Goal: Task Accomplishment & Management: Complete application form

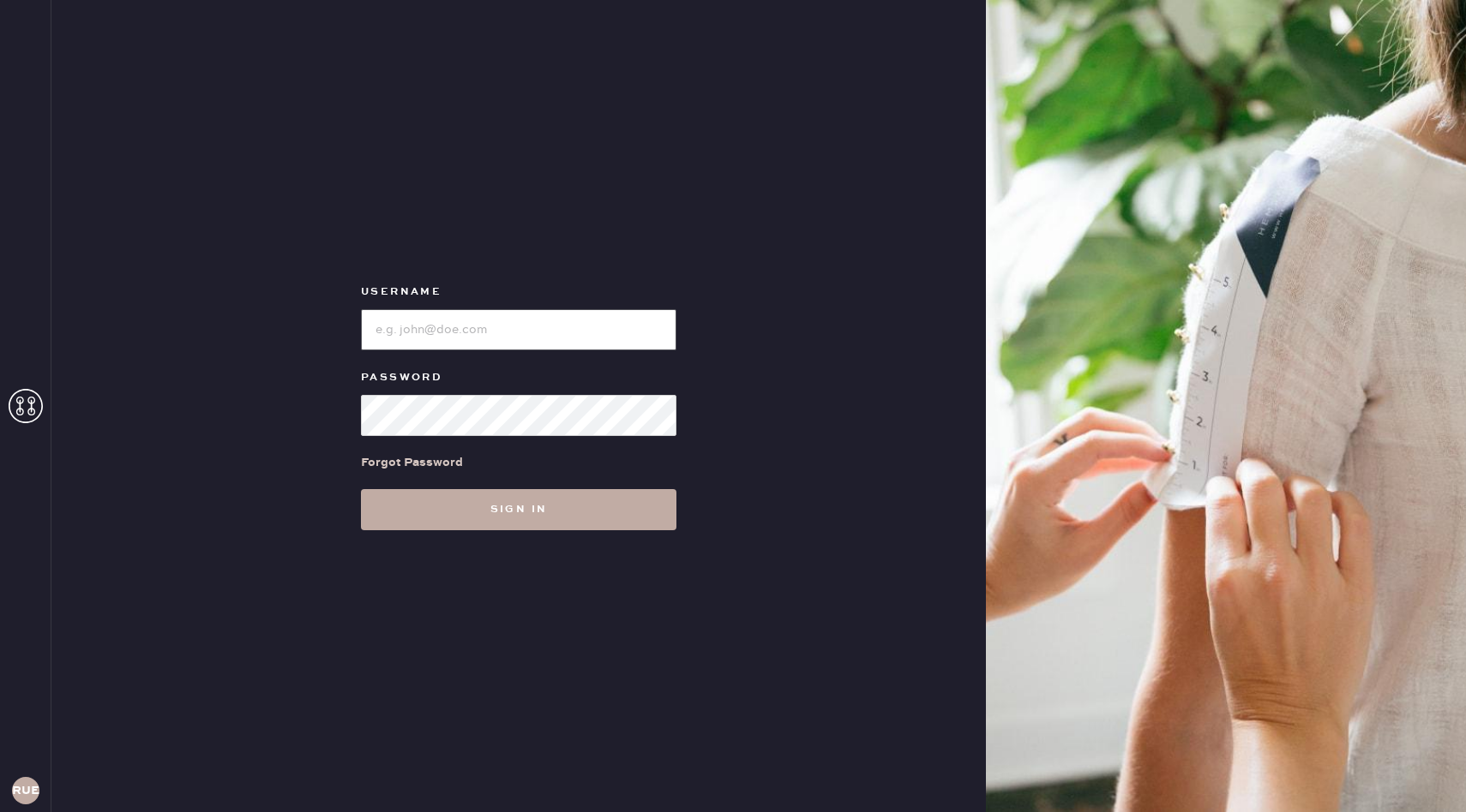
type input "reformationuppereastside"
click at [507, 493] on button "Sign in" at bounding box center [519, 509] width 316 height 41
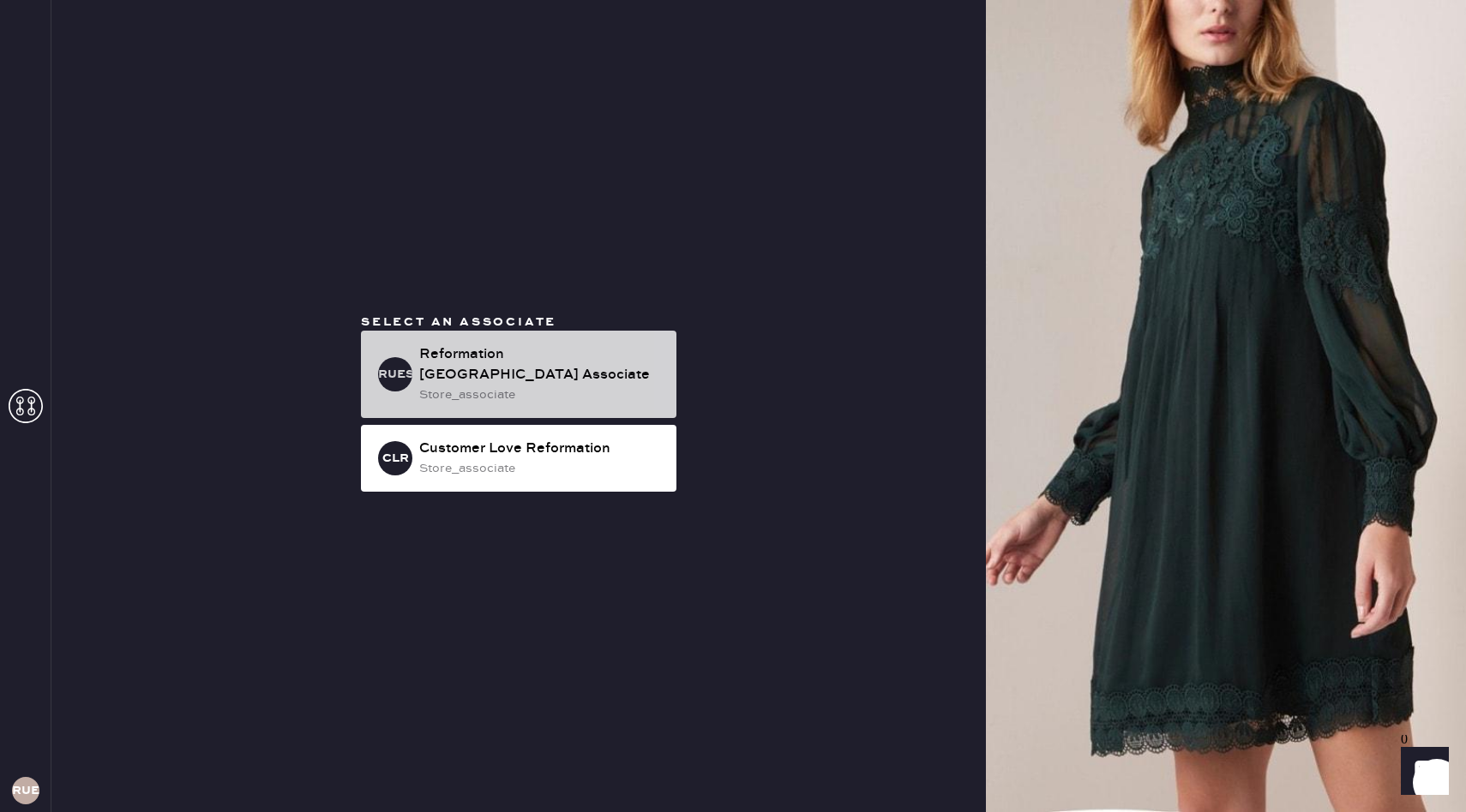
click at [521, 370] on div "Reformation [GEOGRAPHIC_DATA] Associate" at bounding box center [541, 365] width 243 height 41
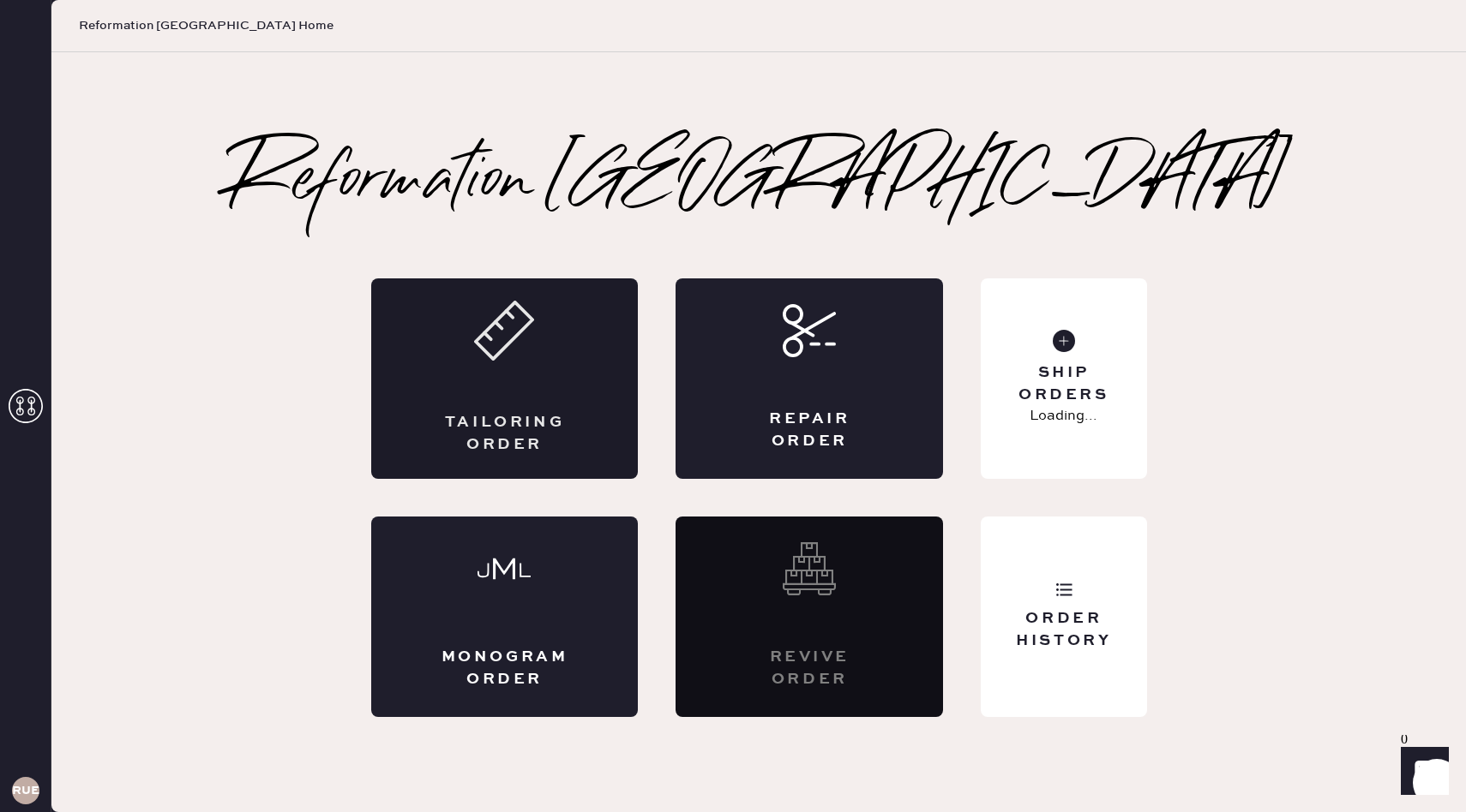
click at [465, 416] on div "Tailoring Order" at bounding box center [505, 433] width 131 height 43
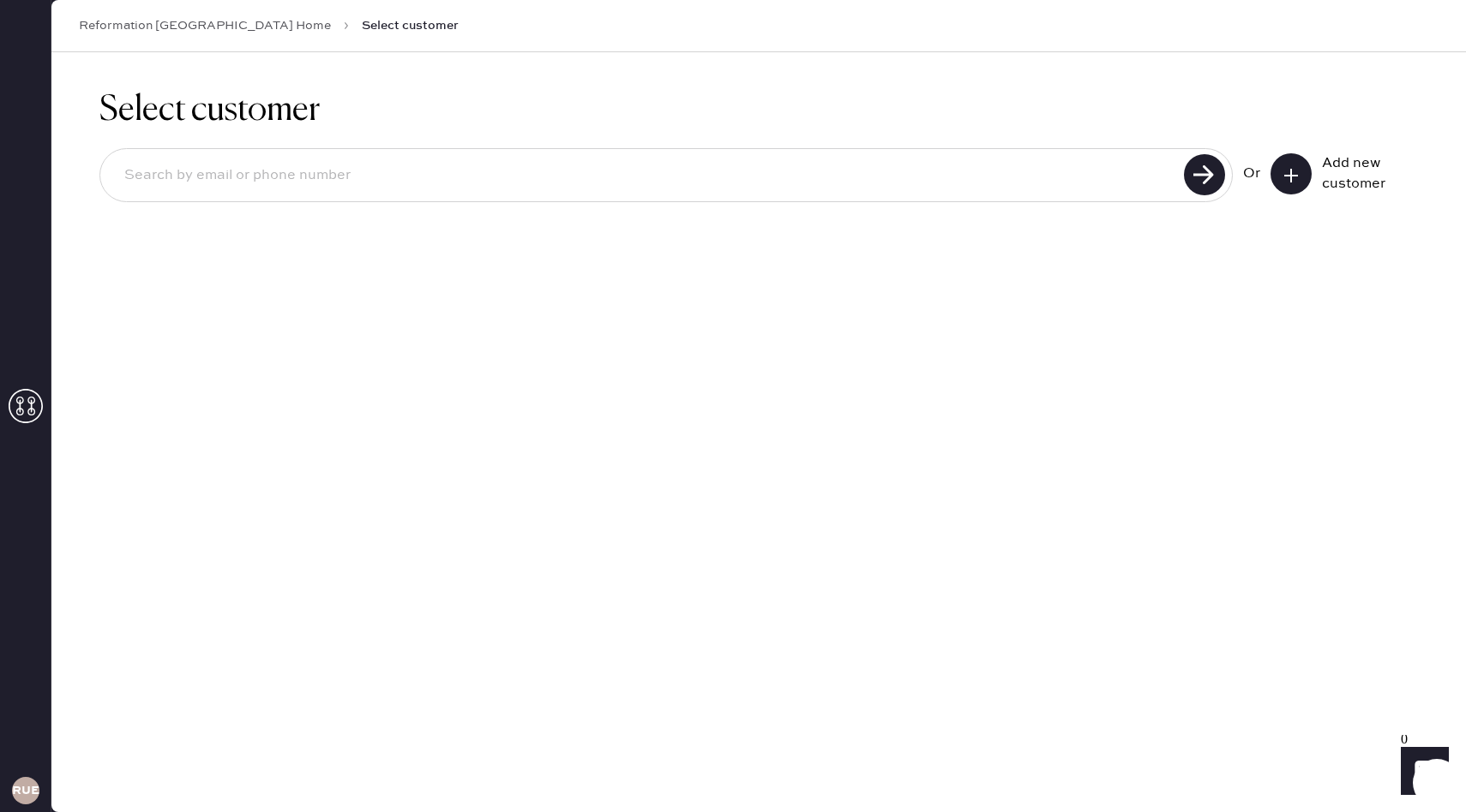
click at [1301, 174] on button at bounding box center [1290, 173] width 41 height 41
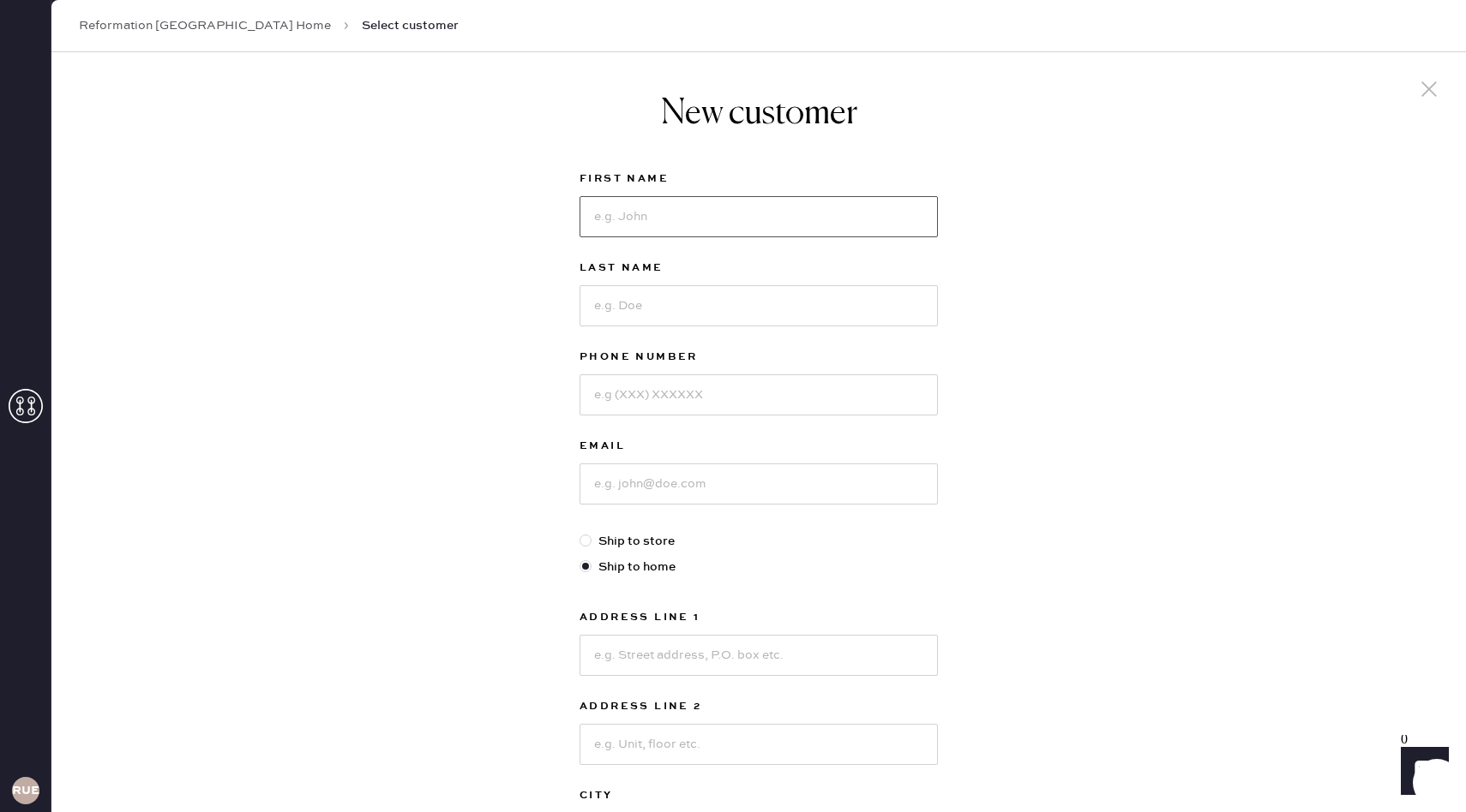
click at [816, 220] on input at bounding box center [758, 216] width 359 height 41
type input "[PERSON_NAME]"
click at [838, 311] on input at bounding box center [758, 305] width 359 height 41
type input "[PERSON_NAME]"
click at [823, 398] on input at bounding box center [758, 395] width 359 height 41
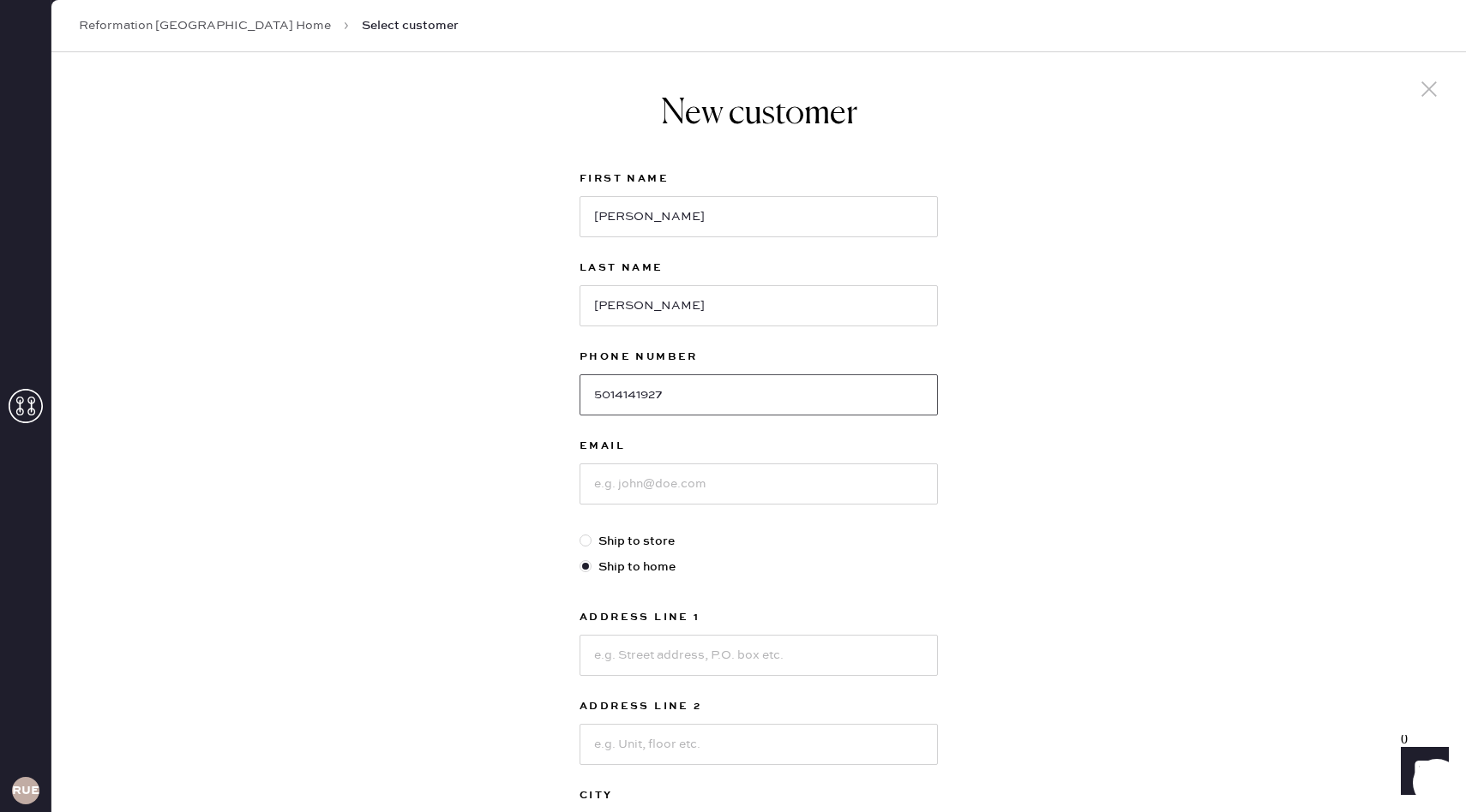
type input "5014141927"
click at [822, 487] on input at bounding box center [758, 484] width 359 height 41
click at [608, 644] on input at bounding box center [758, 655] width 359 height 41
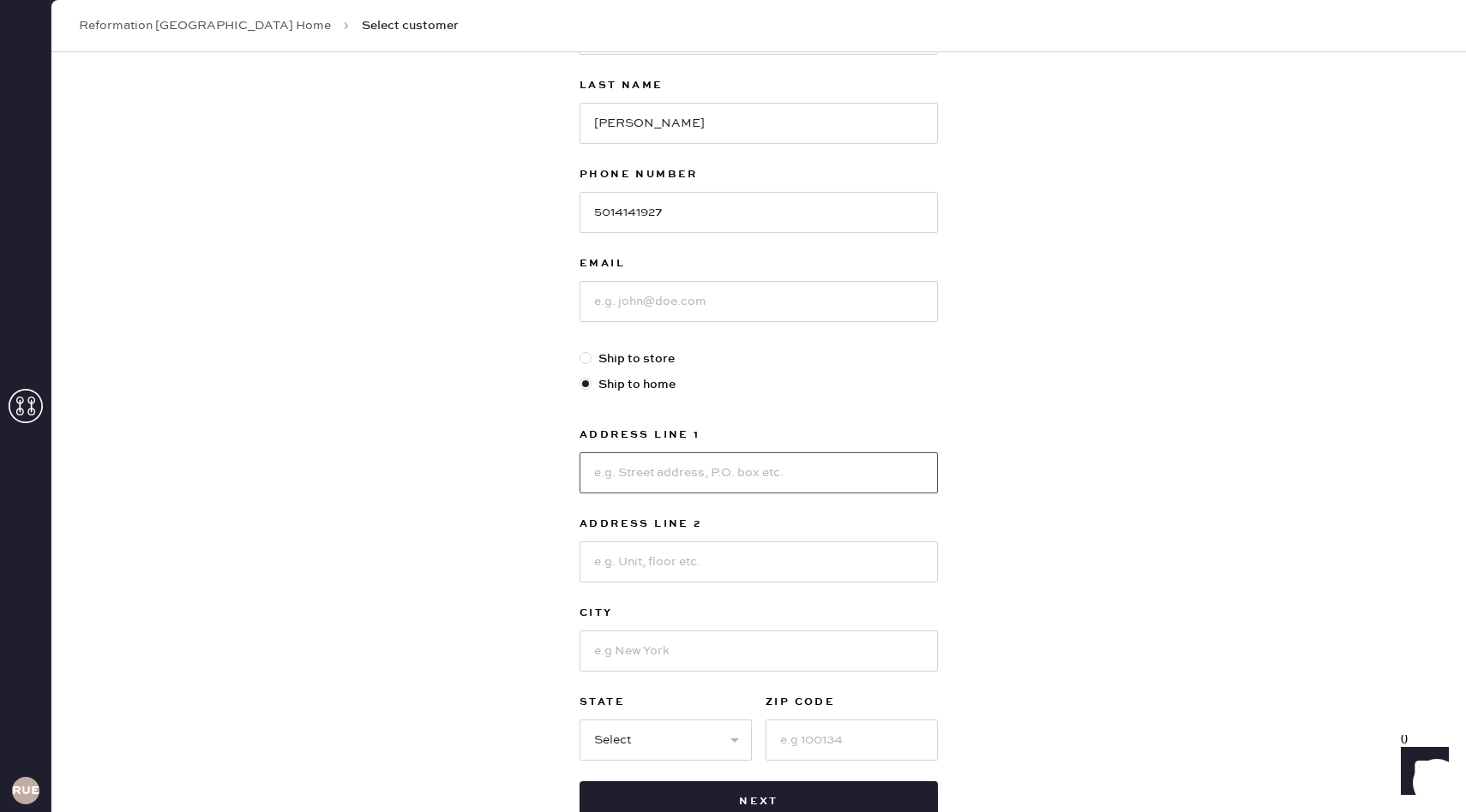
scroll to position [183, 0]
click at [659, 312] on input at bounding box center [758, 300] width 359 height 41
type input "[PERSON_NAME][EMAIL_ADDRESS][PERSON_NAME][DOMAIN_NAME]"
click at [692, 484] on input at bounding box center [758, 472] width 359 height 41
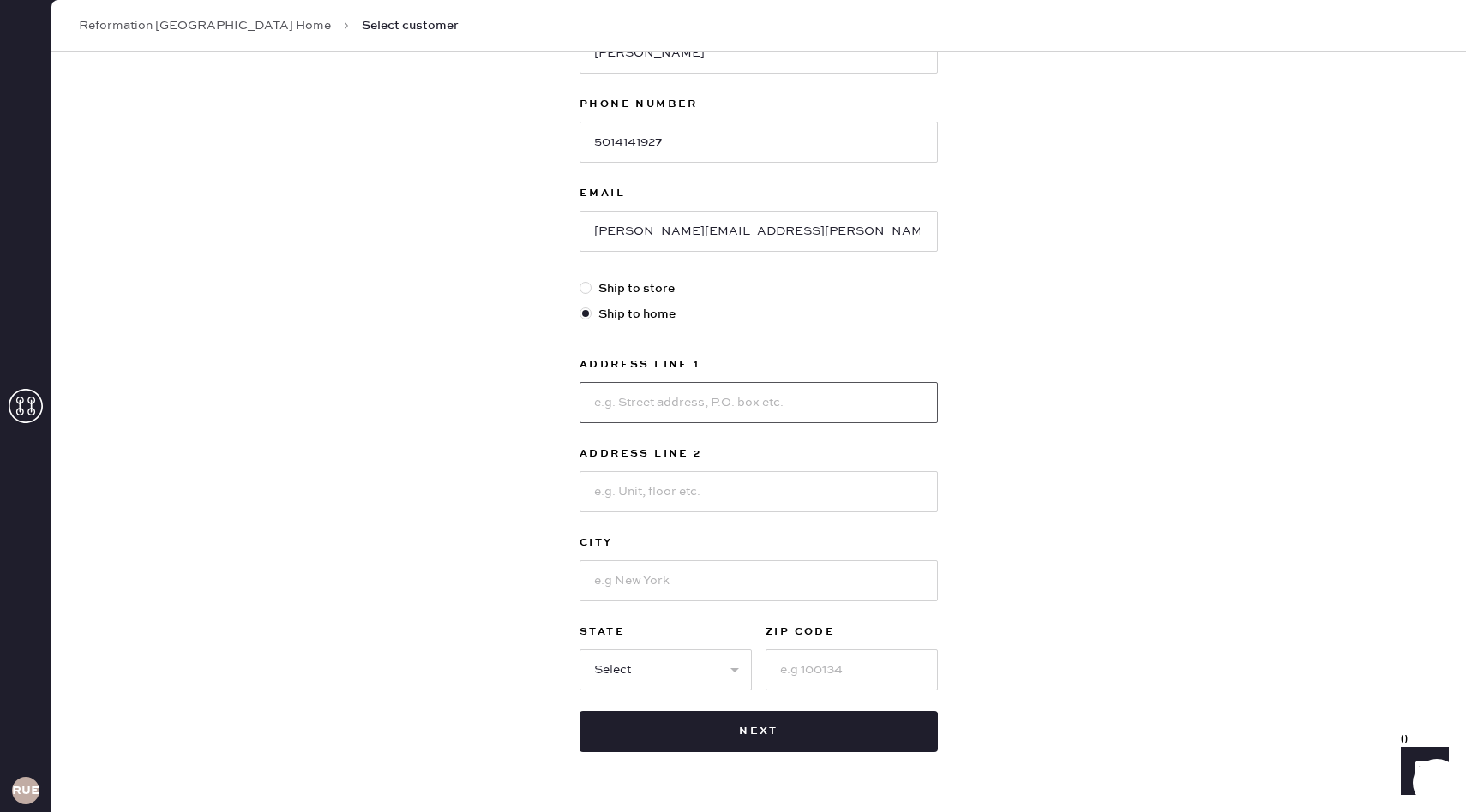
scroll to position [254, 0]
click at [587, 292] on div at bounding box center [588, 288] width 19 height 19
click at [580, 279] on input "Ship to store" at bounding box center [579, 279] width 1 height 1
radio input "true"
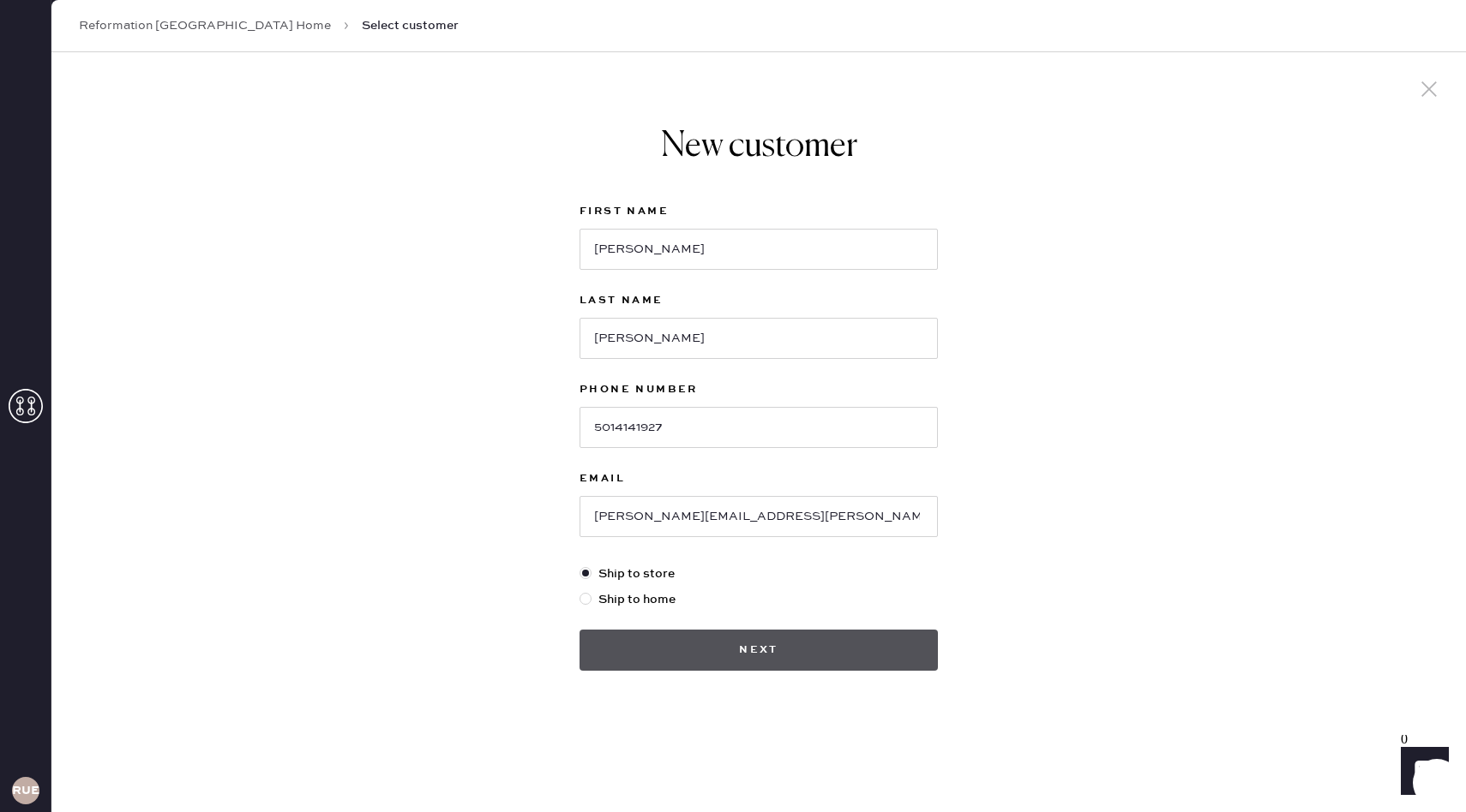
click at [778, 648] on button "Next" at bounding box center [758, 650] width 359 height 41
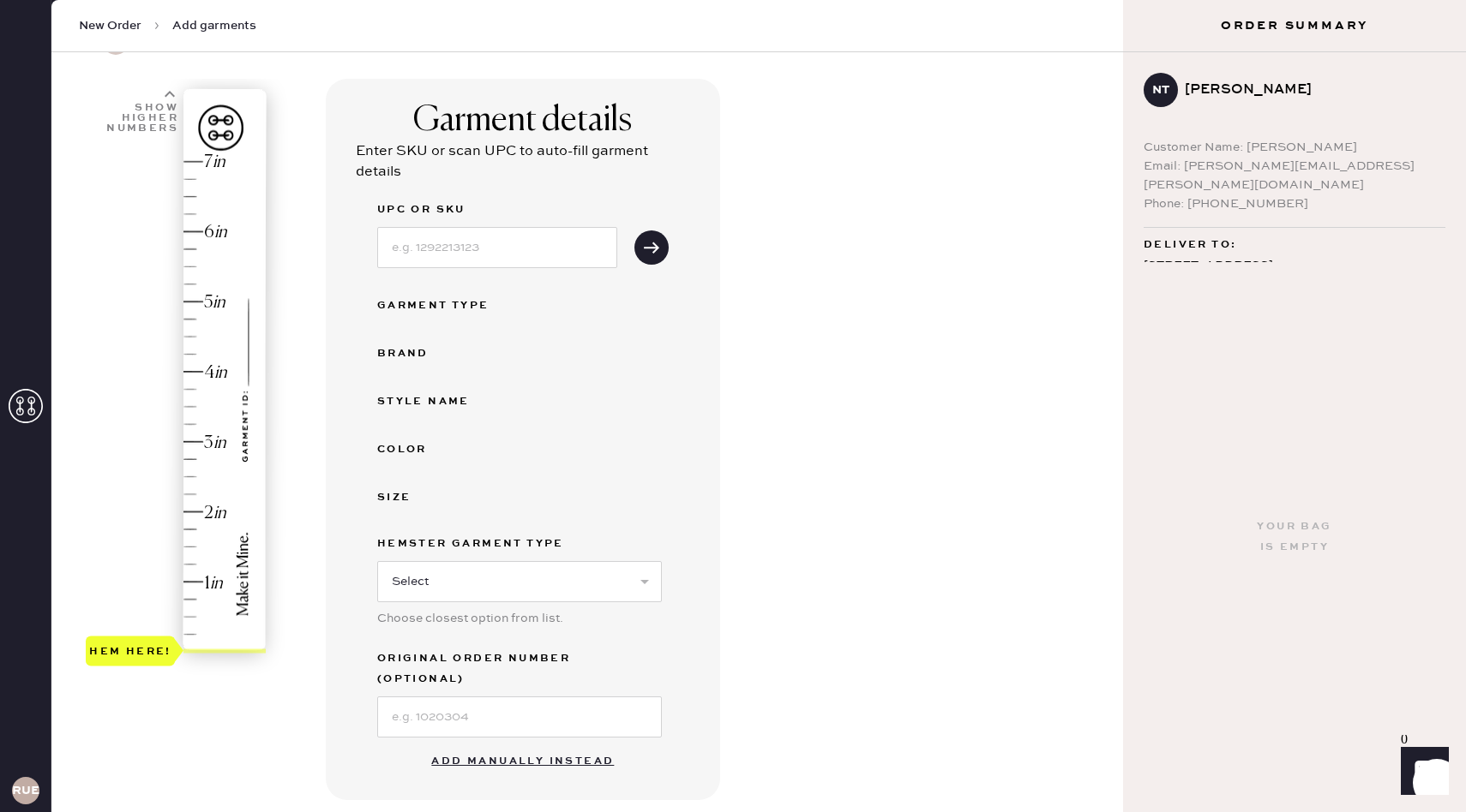
scroll to position [99, 0]
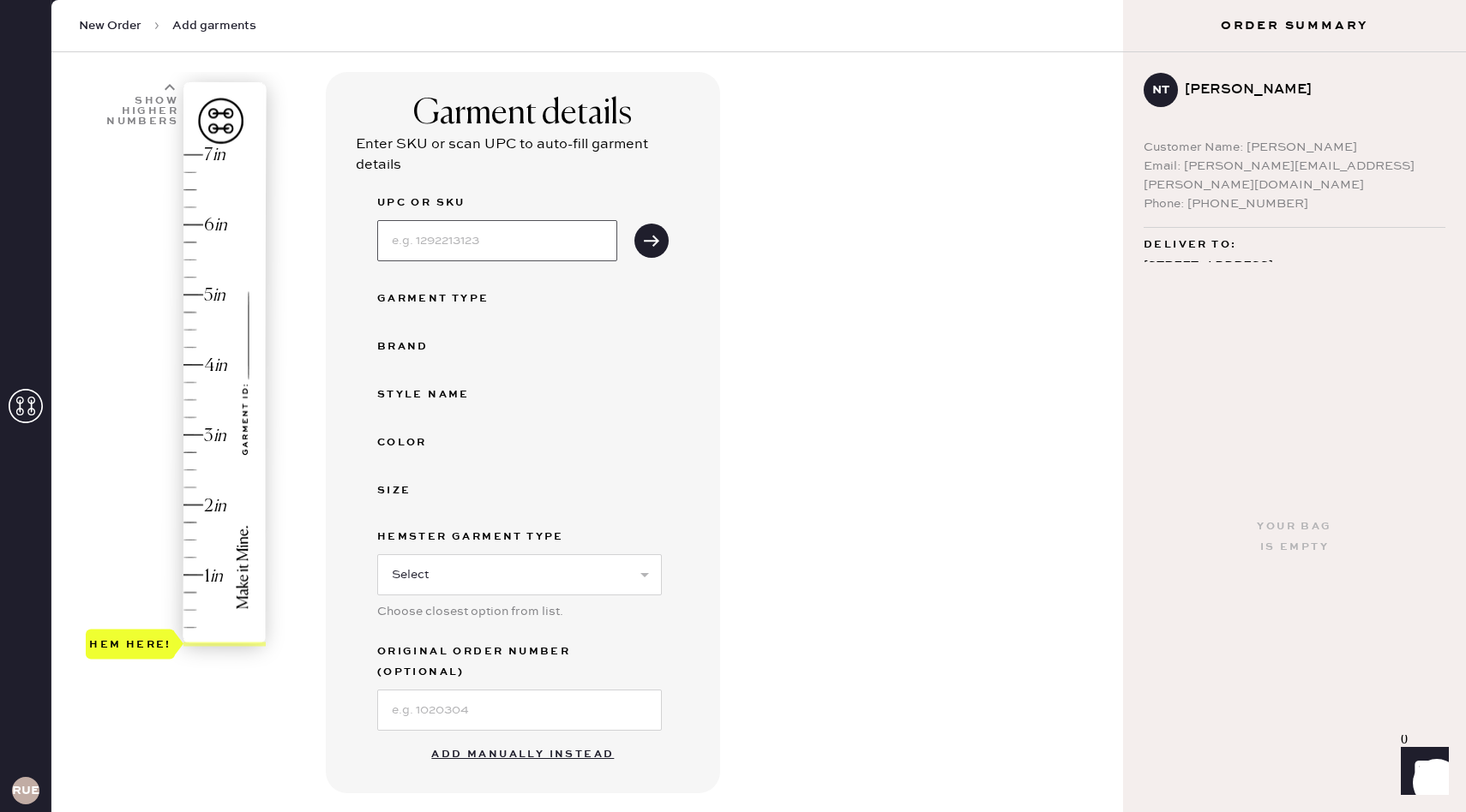
click at [469, 236] on input at bounding box center [497, 240] width 240 height 41
click at [658, 241] on icon "submit" at bounding box center [651, 240] width 17 height 17
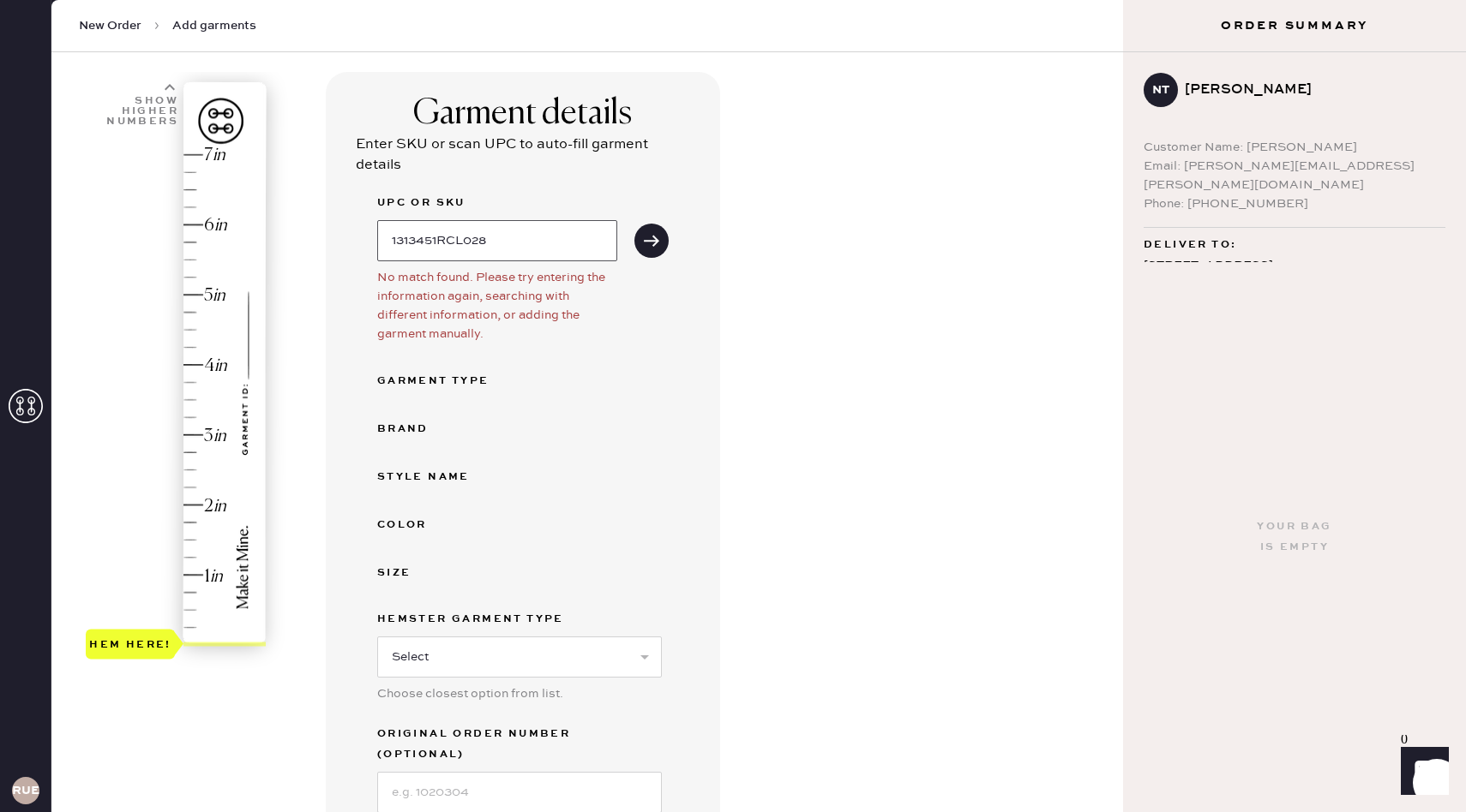
click at [516, 248] on input "1313451RCL028" at bounding box center [497, 240] width 240 height 41
click at [493, 238] on input "1313451RCL028" at bounding box center [497, 240] width 240 height 41
click at [489, 242] on input "1313451RCL" at bounding box center [497, 240] width 240 height 41
type input "1313451RCL028"
click at [669, 259] on div "Garment details Enter SKU or scan UPC to auto-fill garment details UPC or SKU 1…" at bounding box center [523, 474] width 394 height 804
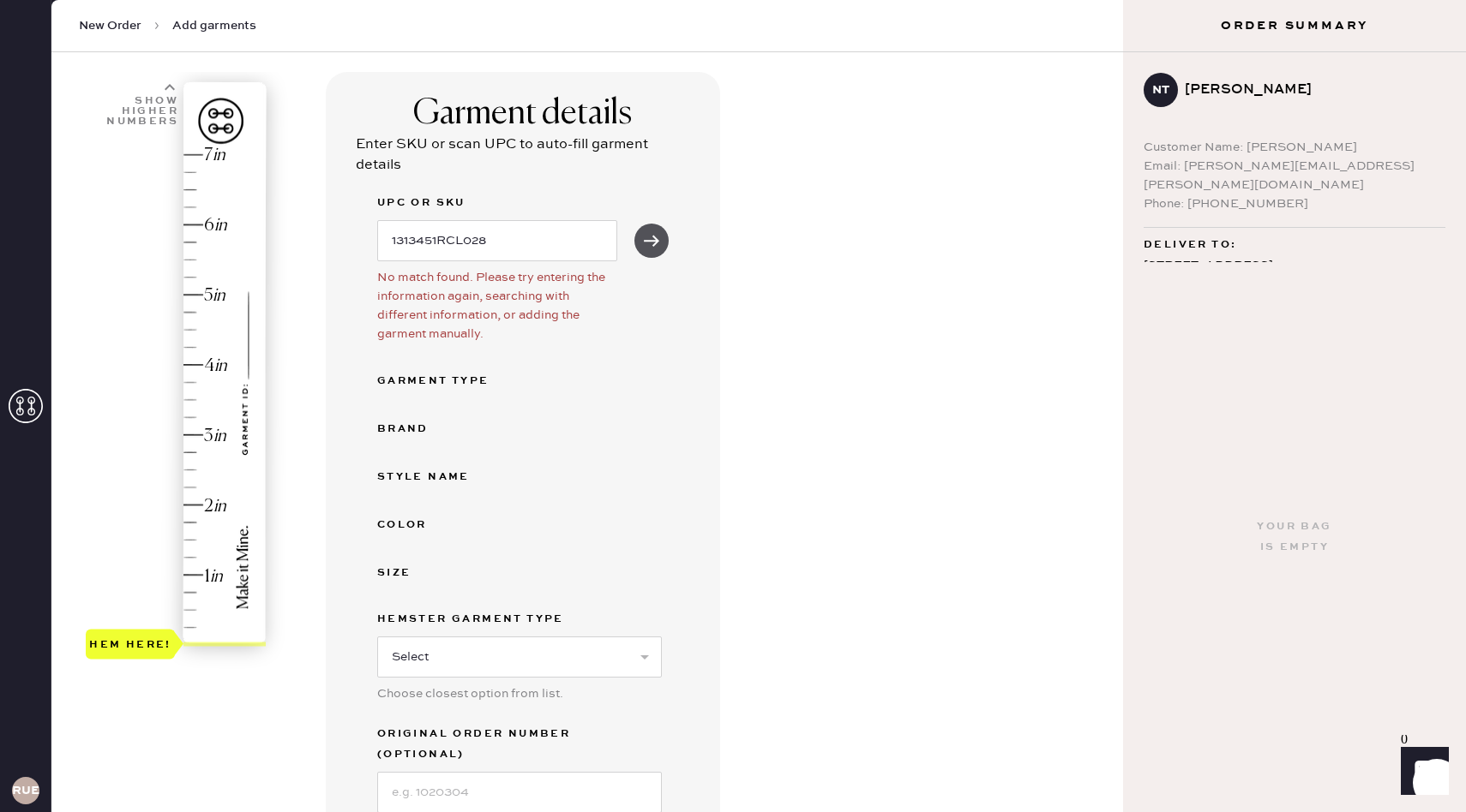
click at [641, 252] on button "submit" at bounding box center [652, 240] width 34 height 34
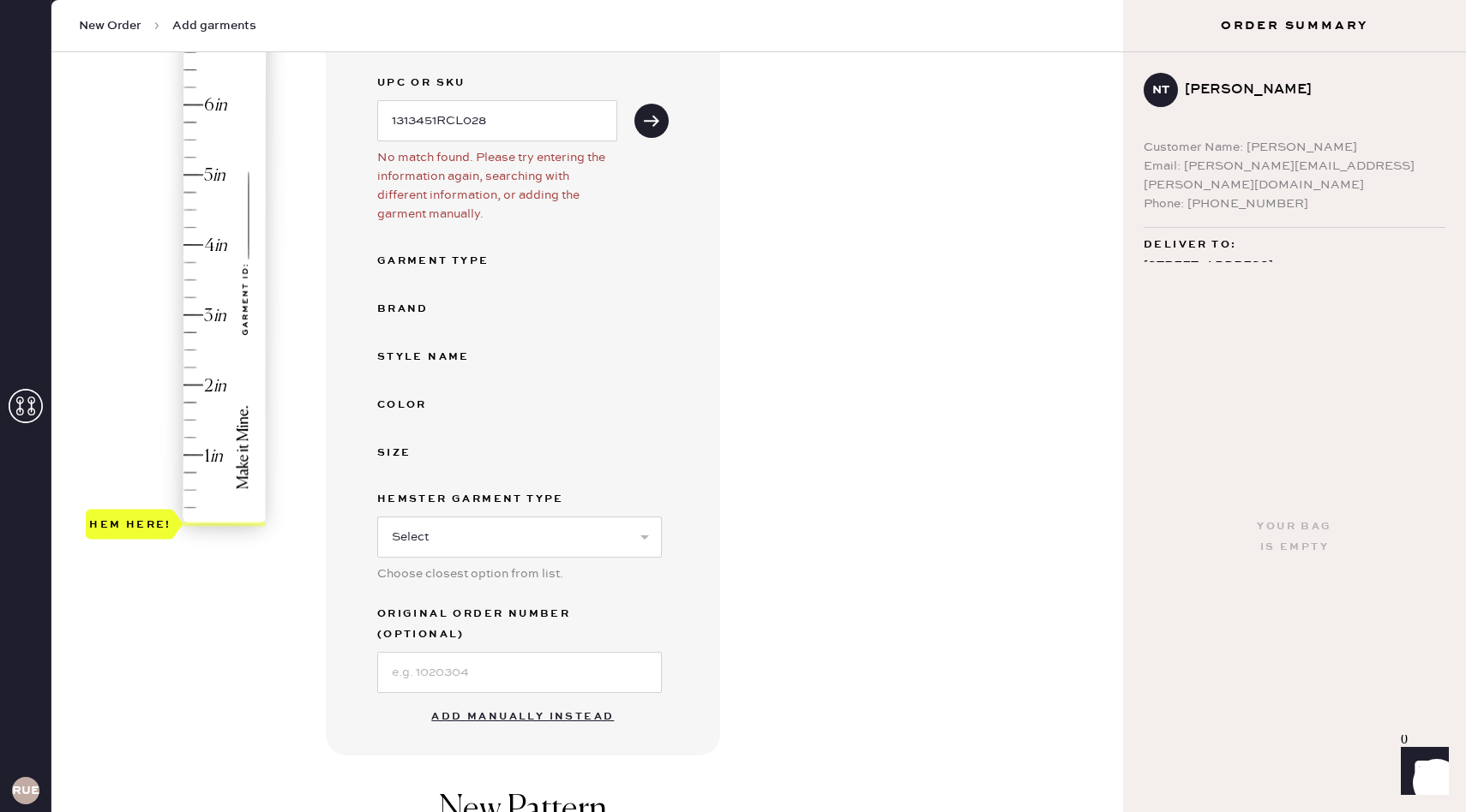
scroll to position [233, 0]
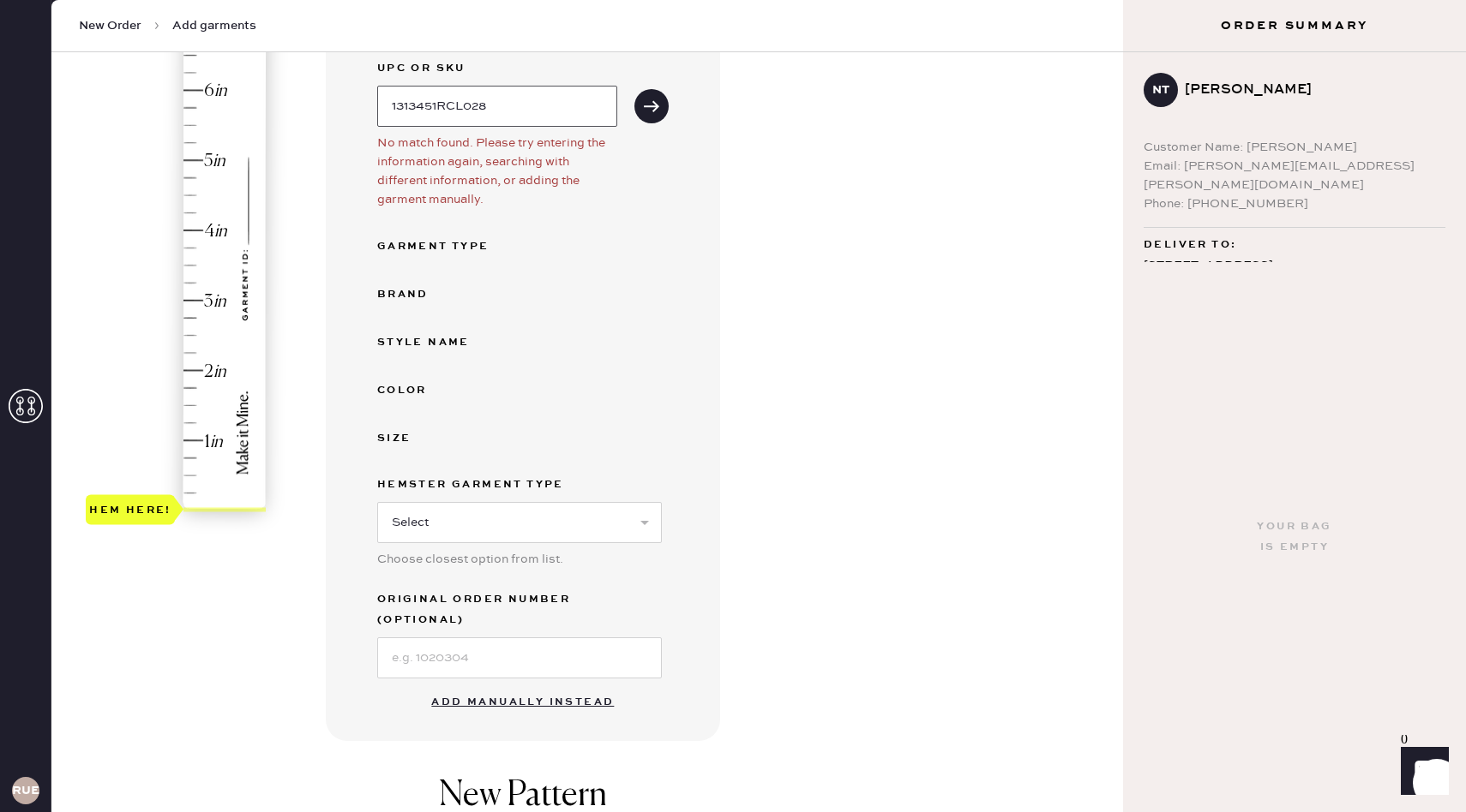
drag, startPoint x: 500, startPoint y: 112, endPoint x: 329, endPoint y: 113, distance: 171.0
click at [329, 113] on div "Garment details Enter SKU or scan UPC to auto-fill garment details UPC or SKU 1…" at bounding box center [523, 339] width 394 height 804
click at [547, 685] on button "Add manually instead" at bounding box center [523, 702] width 203 height 34
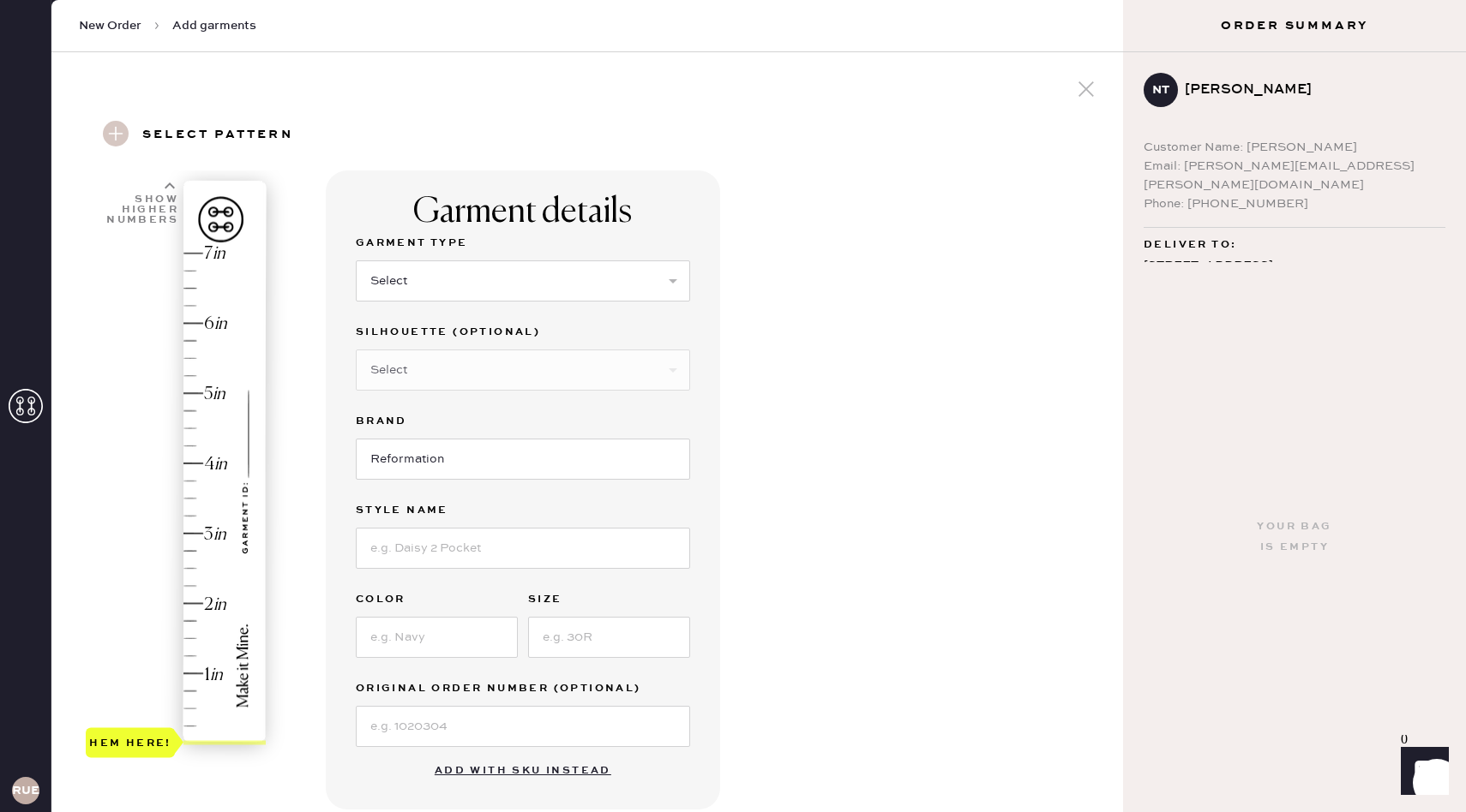
scroll to position [48, 0]
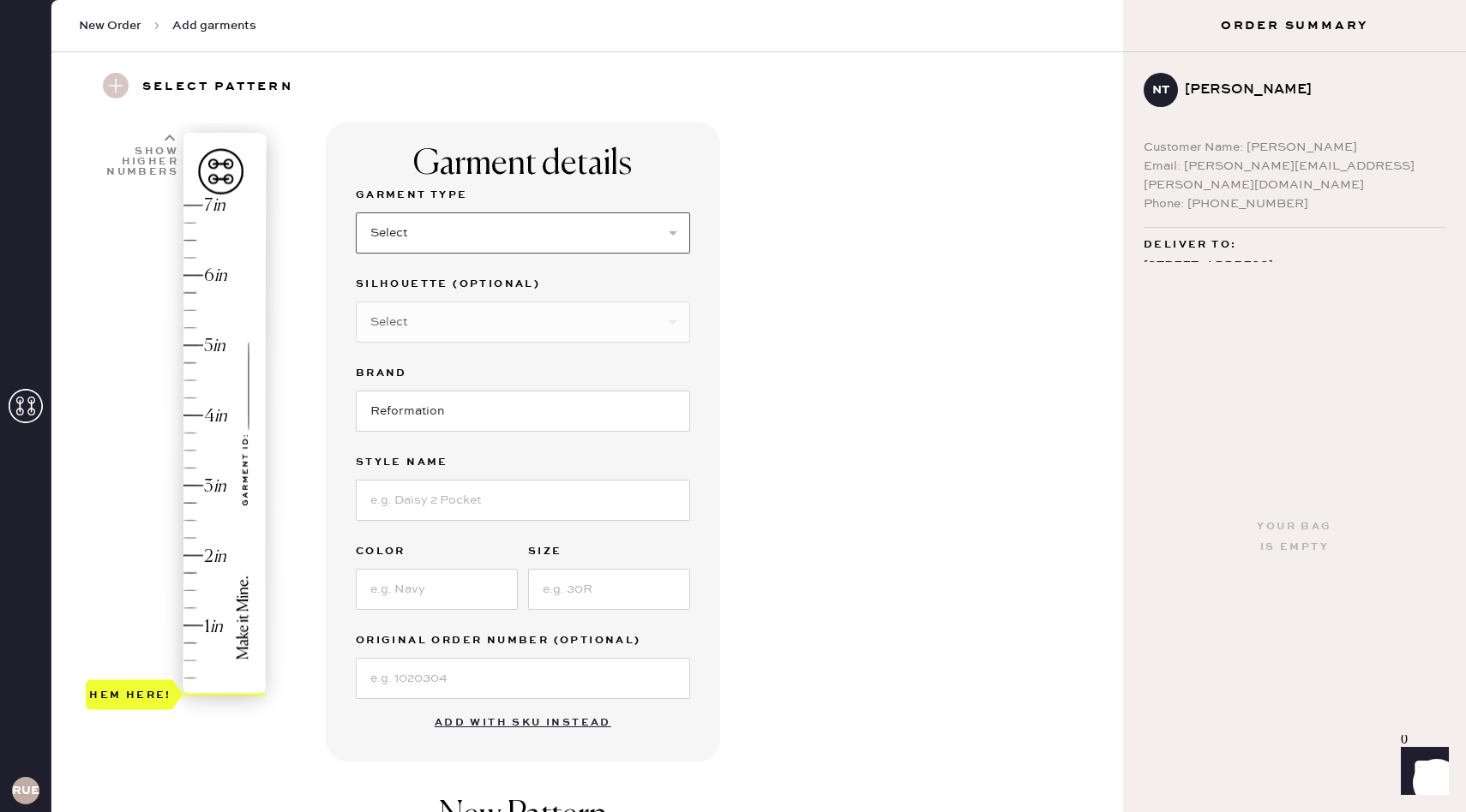
click at [427, 240] on select "Select Basic Skirt Jeans Leggings Pants Shorts Basic Sleeved Dress Basic Sleeve…" at bounding box center [523, 232] width 334 height 41
click at [503, 233] on select "Select Basic Skirt Jeans Leggings Pants Shorts Basic Sleeved Dress Basic Sleeve…" at bounding box center [523, 232] width 334 height 41
select select "2"
click at [474, 324] on select "Select Shorts Cropped Flare Boot Cut Straight Skinny Other" at bounding box center [523, 321] width 334 height 41
select select "other"
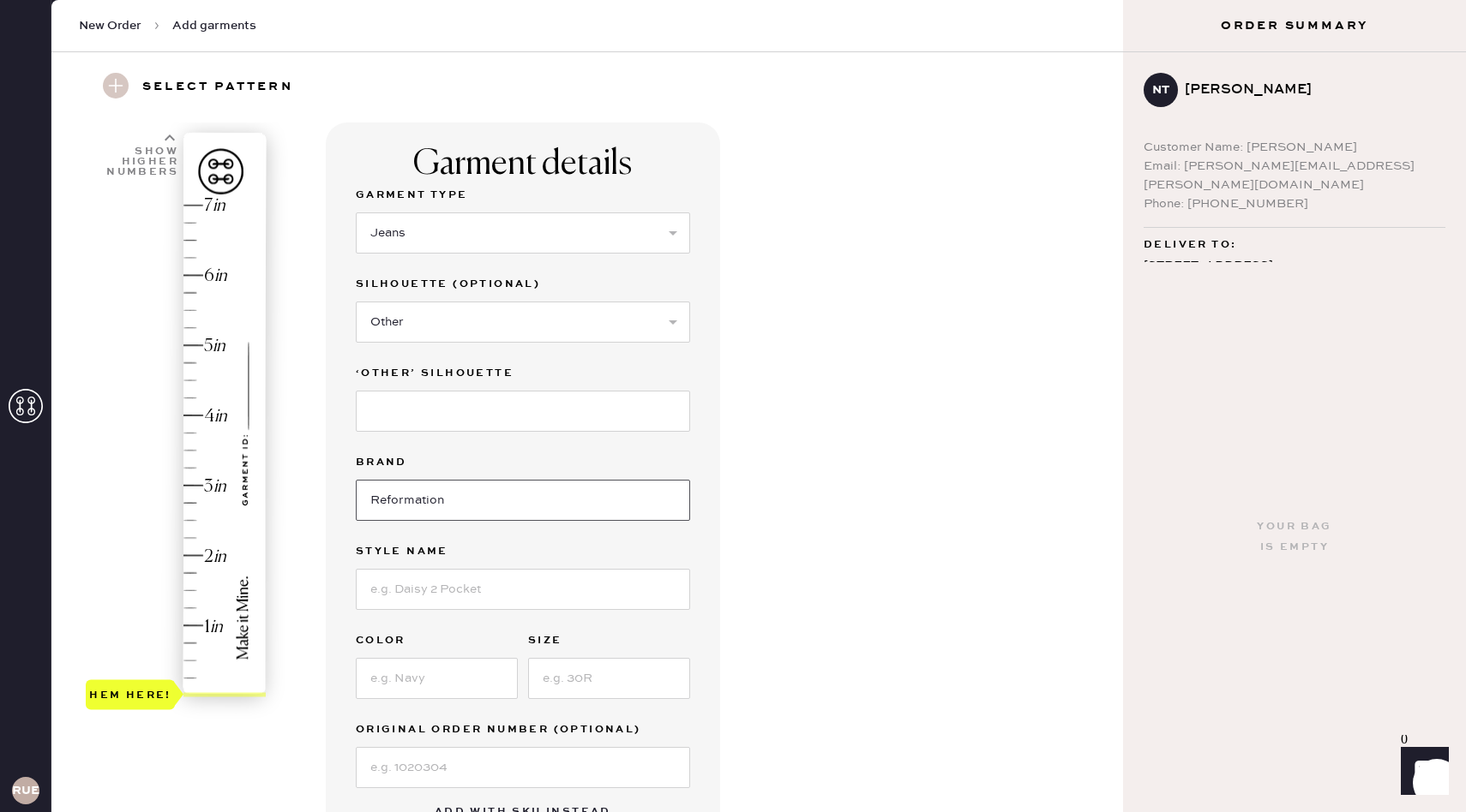
click at [463, 499] on input "Reformation" at bounding box center [523, 500] width 334 height 41
click at [463, 405] on input at bounding box center [523, 411] width 334 height 41
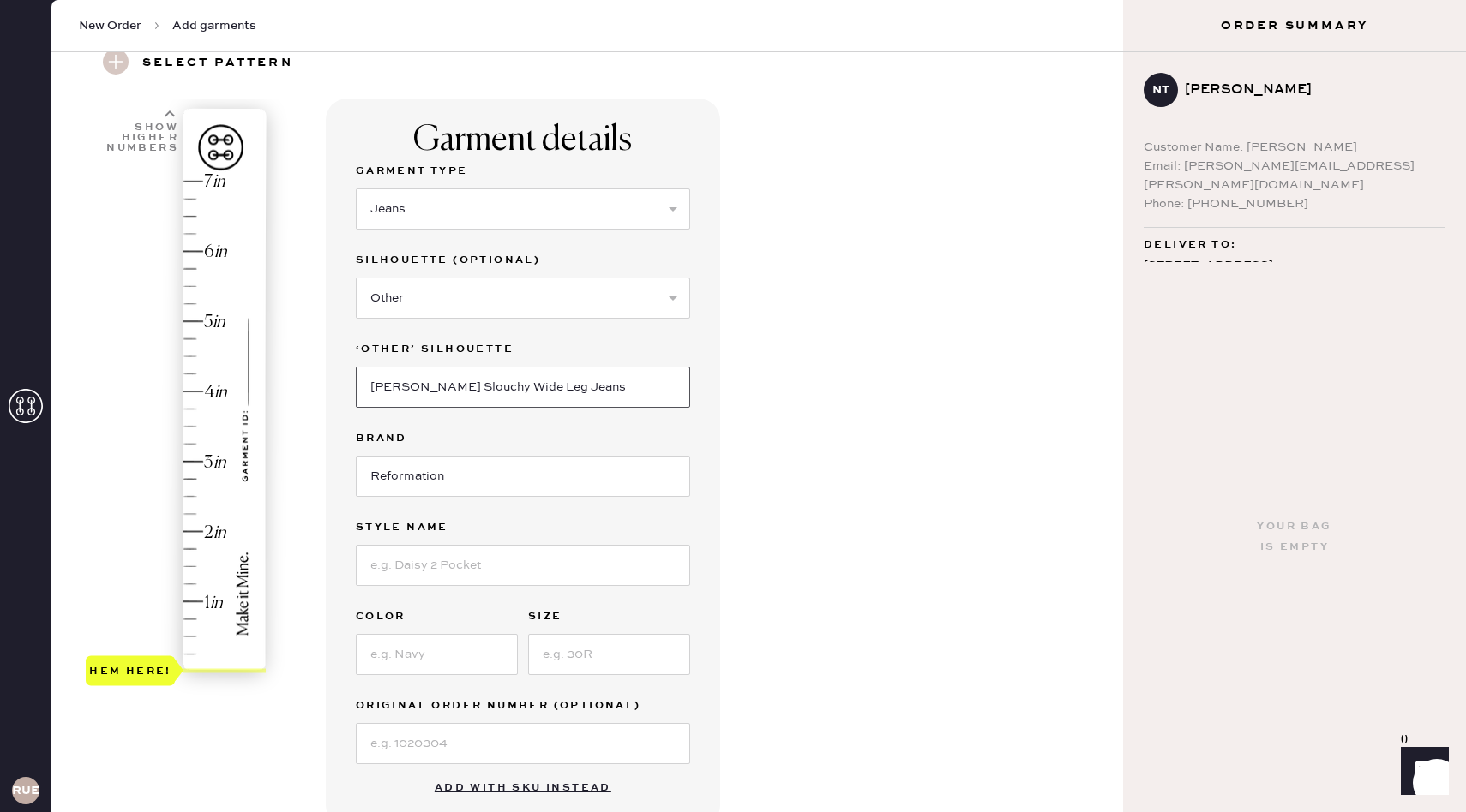
type input "[PERSON_NAME] Slouchy Wide Leg Jeans"
click at [455, 558] on input at bounding box center [523, 565] width 334 height 41
drag, startPoint x: 596, startPoint y: 386, endPoint x: 330, endPoint y: 375, distance: 266.2
click at [330, 375] on div "Garment details Garment Type Select Basic Skirt Jeans Leggings Pants Shorts Bas…" at bounding box center [523, 463] width 394 height 729
click at [434, 558] on input at bounding box center [523, 565] width 334 height 41
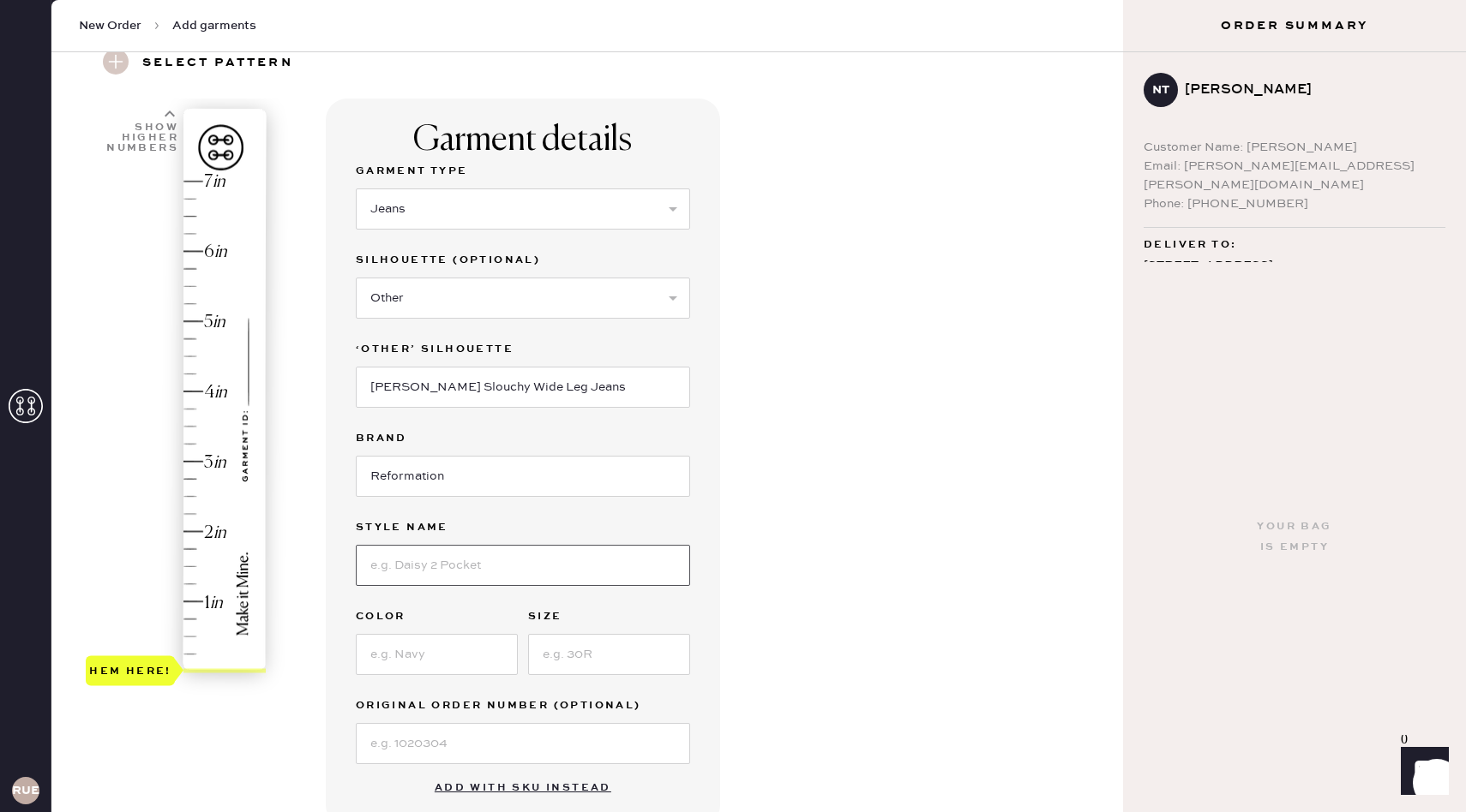
paste input "[PERSON_NAME] Slouchy Wide Leg Jeans"
type input "[PERSON_NAME] Slouchy Wide Leg Jeans"
drag, startPoint x: 580, startPoint y: 396, endPoint x: 183, endPoint y: 376, distance: 397.5
click at [183, 376] on div "1 in 2 in 3 in 4 in 5 in 6 in 7 in Show higher numbers Show lower numbers Hem h…" at bounding box center [587, 630] width 1044 height 1062
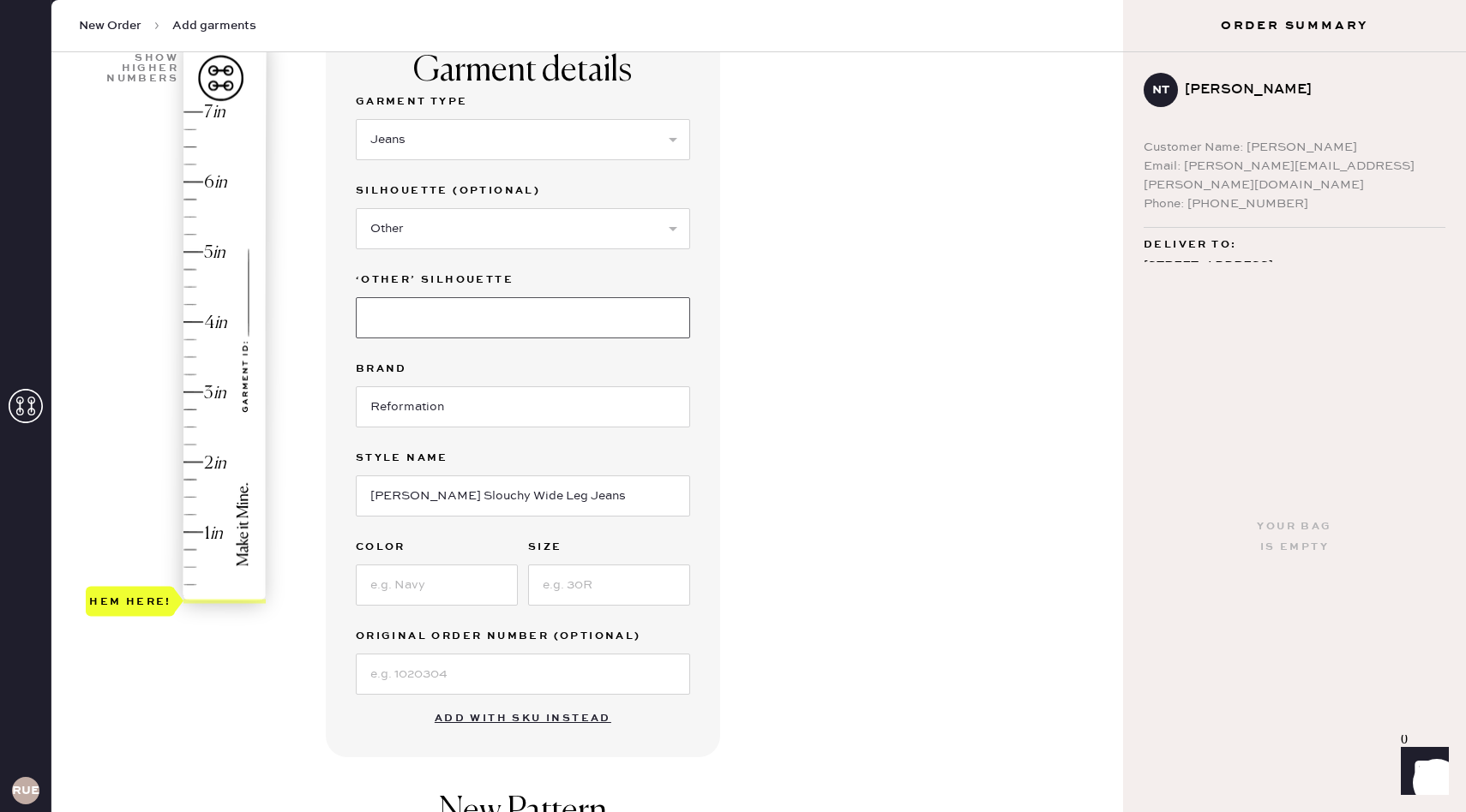
scroll to position [152, 0]
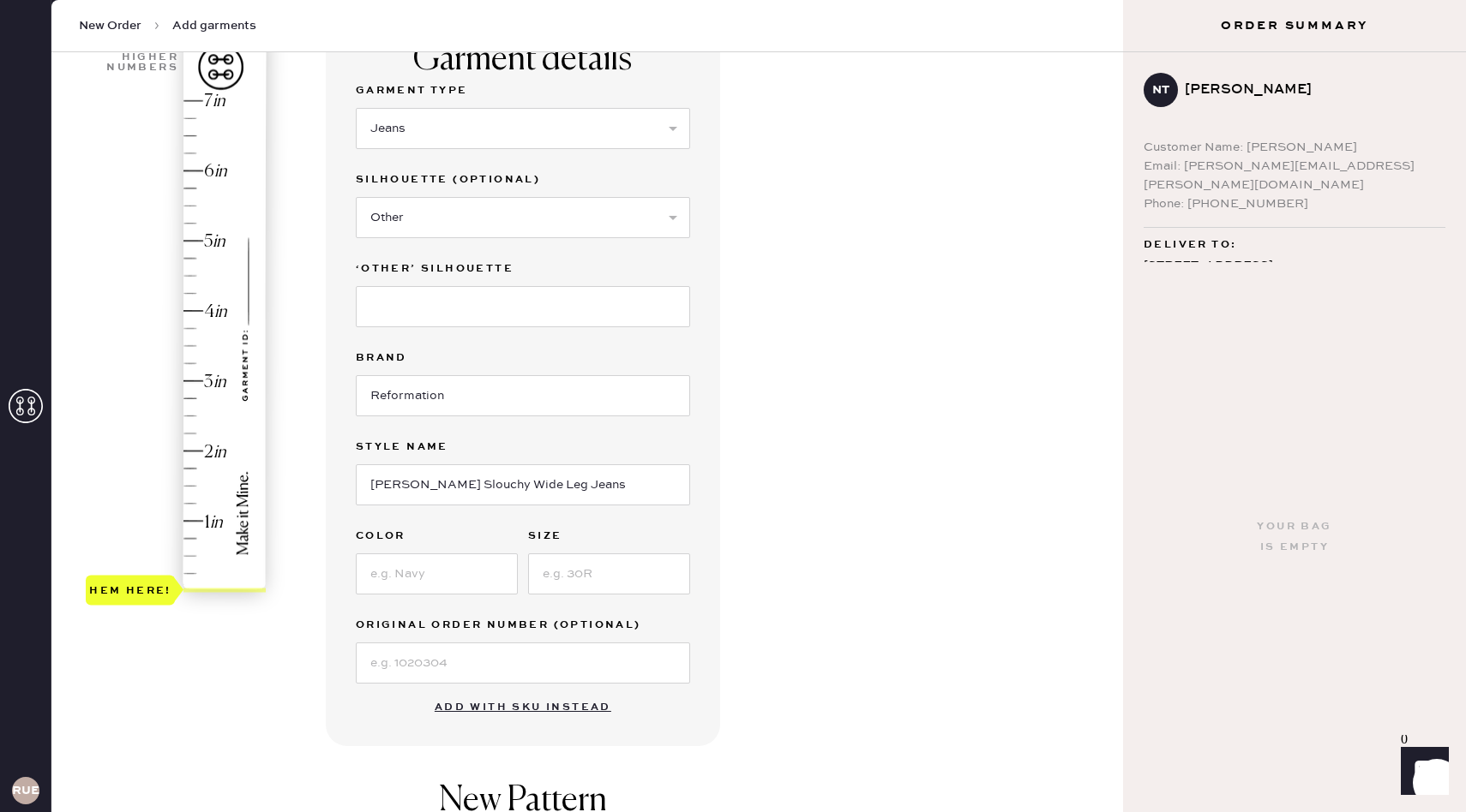
click at [424, 596] on div "Garment Type Select Basic Skirt Jeans Leggings Pants Shorts Basic Sleeved Dress…" at bounding box center [523, 382] width 334 height 603
click at [424, 592] on input at bounding box center [437, 573] width 162 height 41
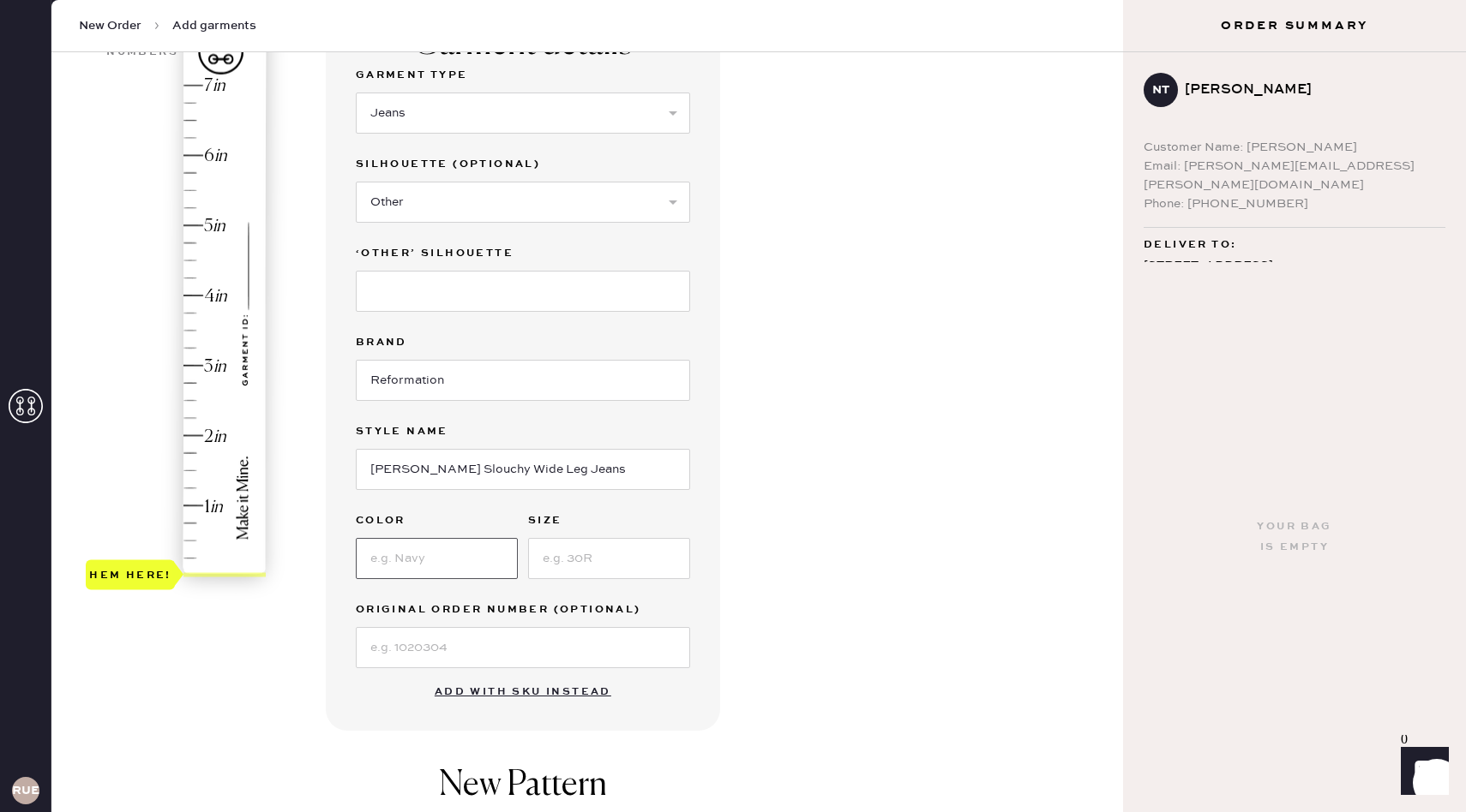
scroll to position [169, 0]
click at [425, 571] on input at bounding box center [437, 557] width 162 height 41
type input "[PERSON_NAME]"
click at [588, 569] on input at bounding box center [609, 557] width 162 height 41
type input "28"
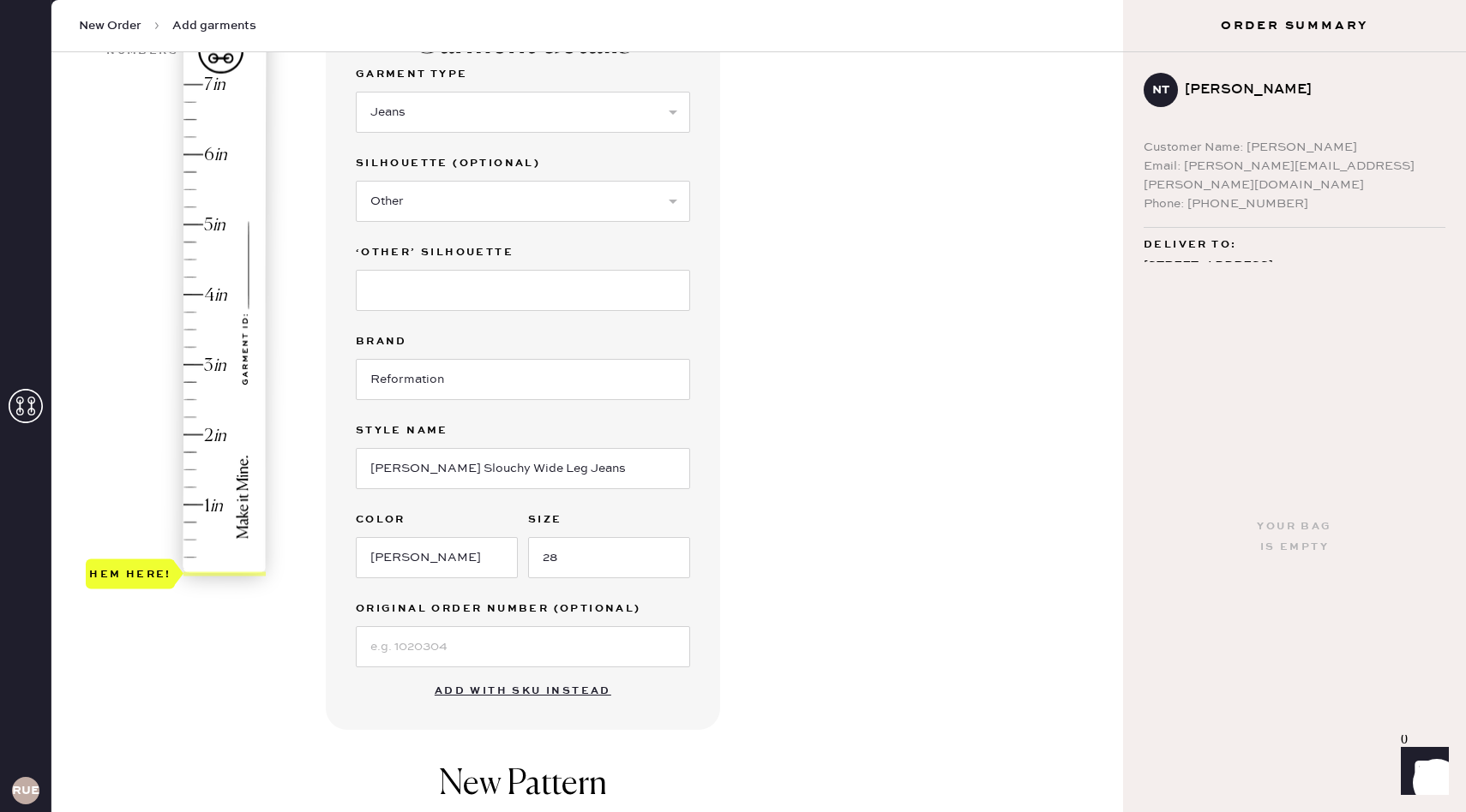
type input "3.5"
click at [192, 328] on div "Hem here!" at bounding box center [176, 329] width 182 height 505
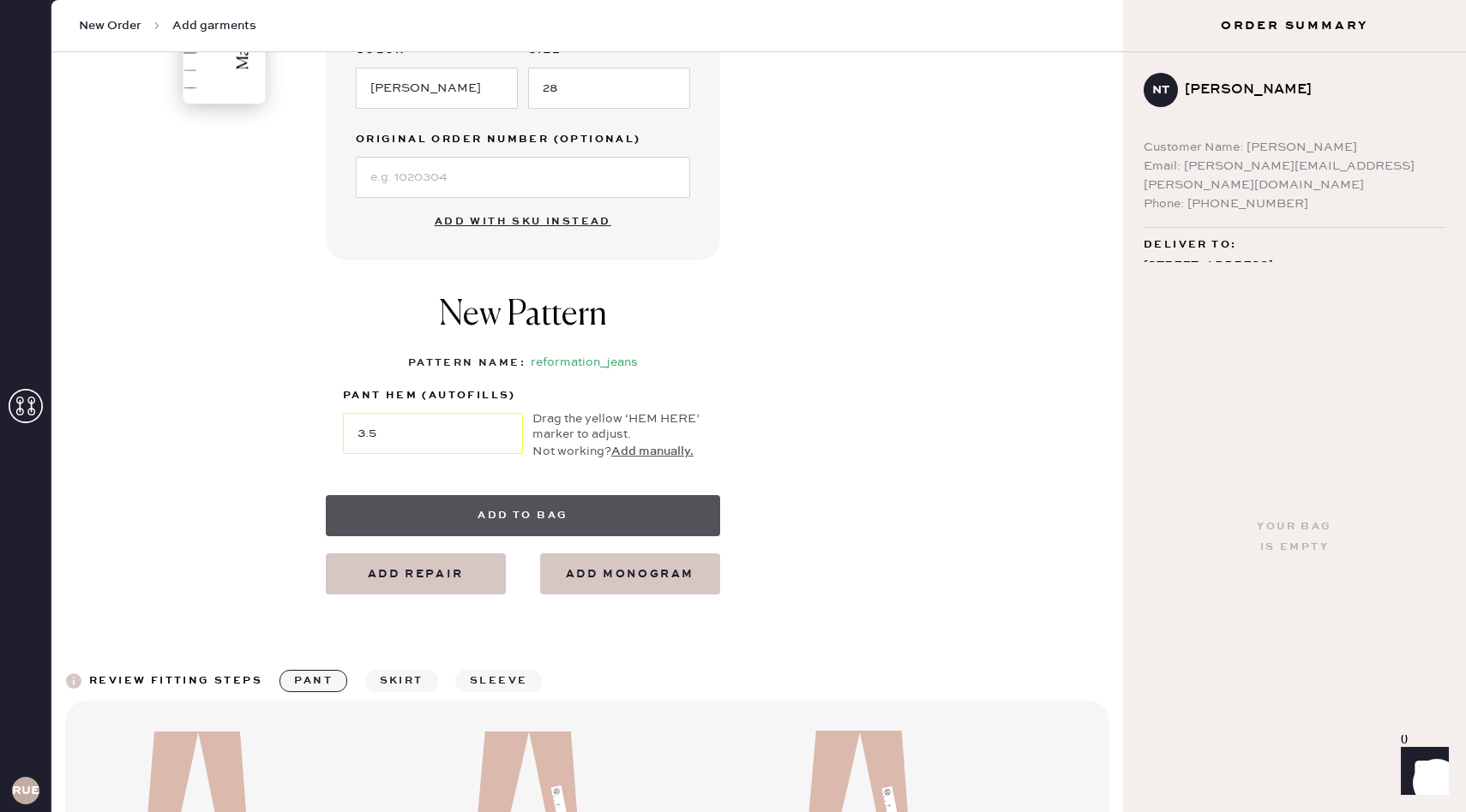
scroll to position [639, 0]
click at [572, 524] on button "Add to bag" at bounding box center [523, 514] width 394 height 41
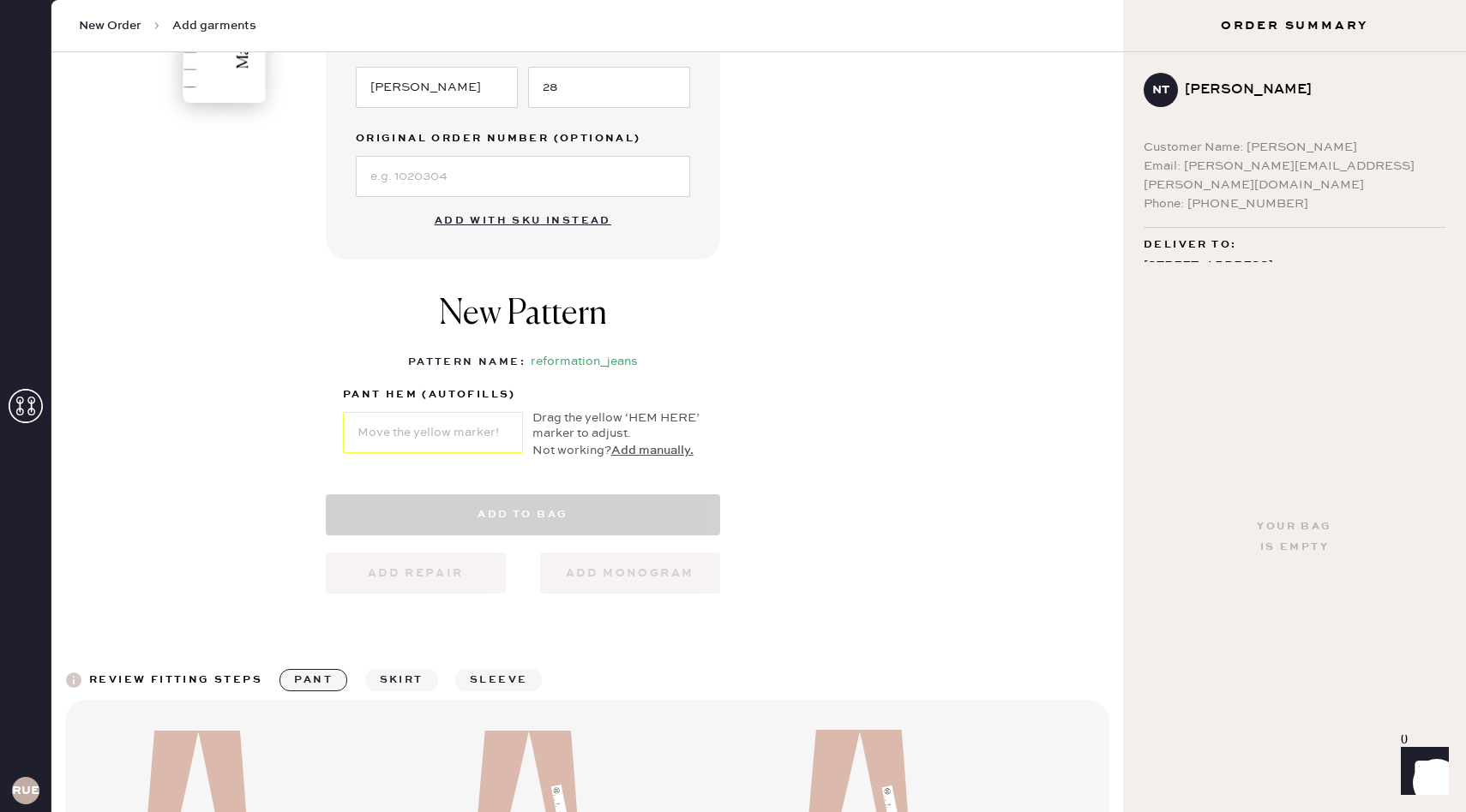
select select "2"
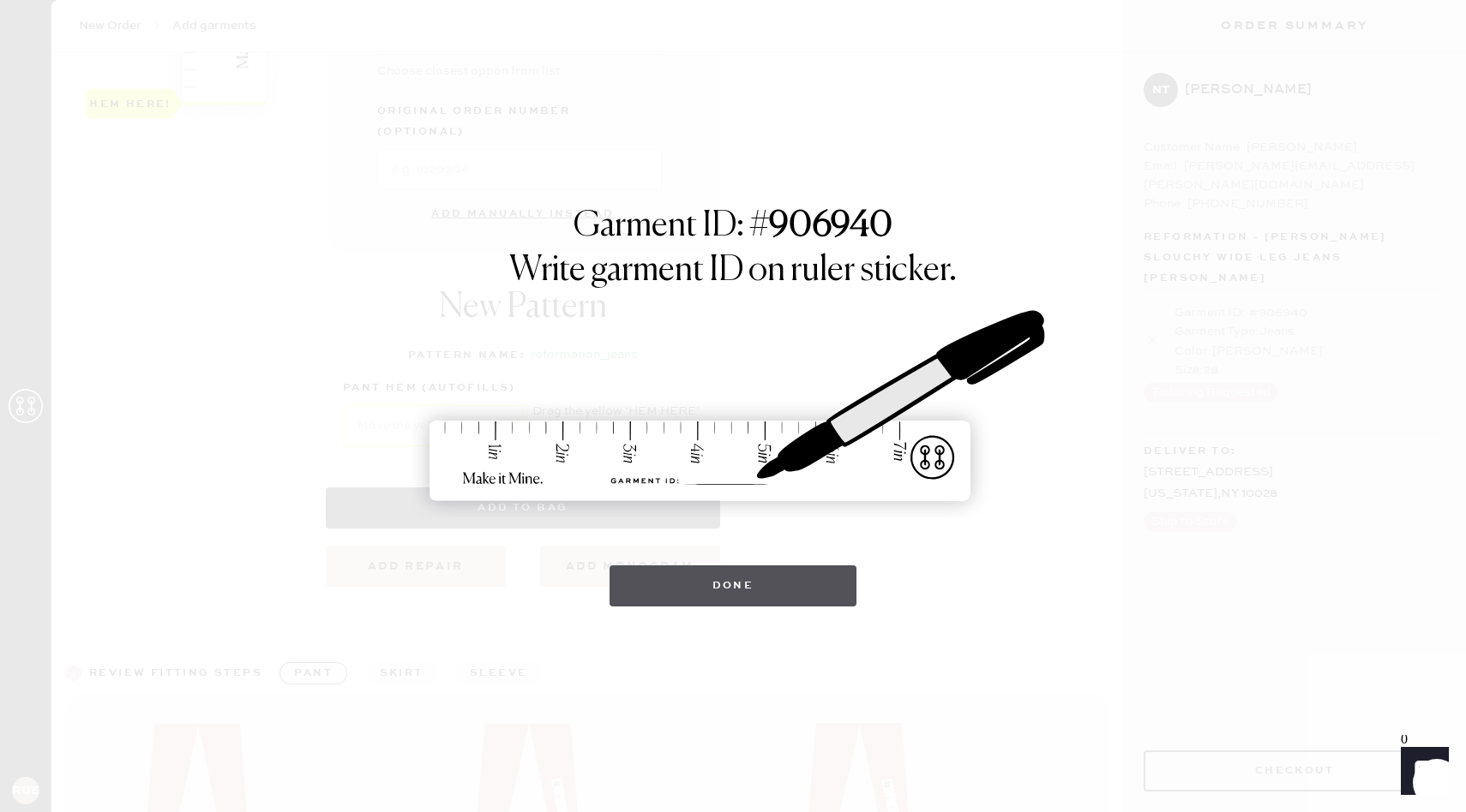
click at [753, 582] on button "Done" at bounding box center [733, 585] width 248 height 41
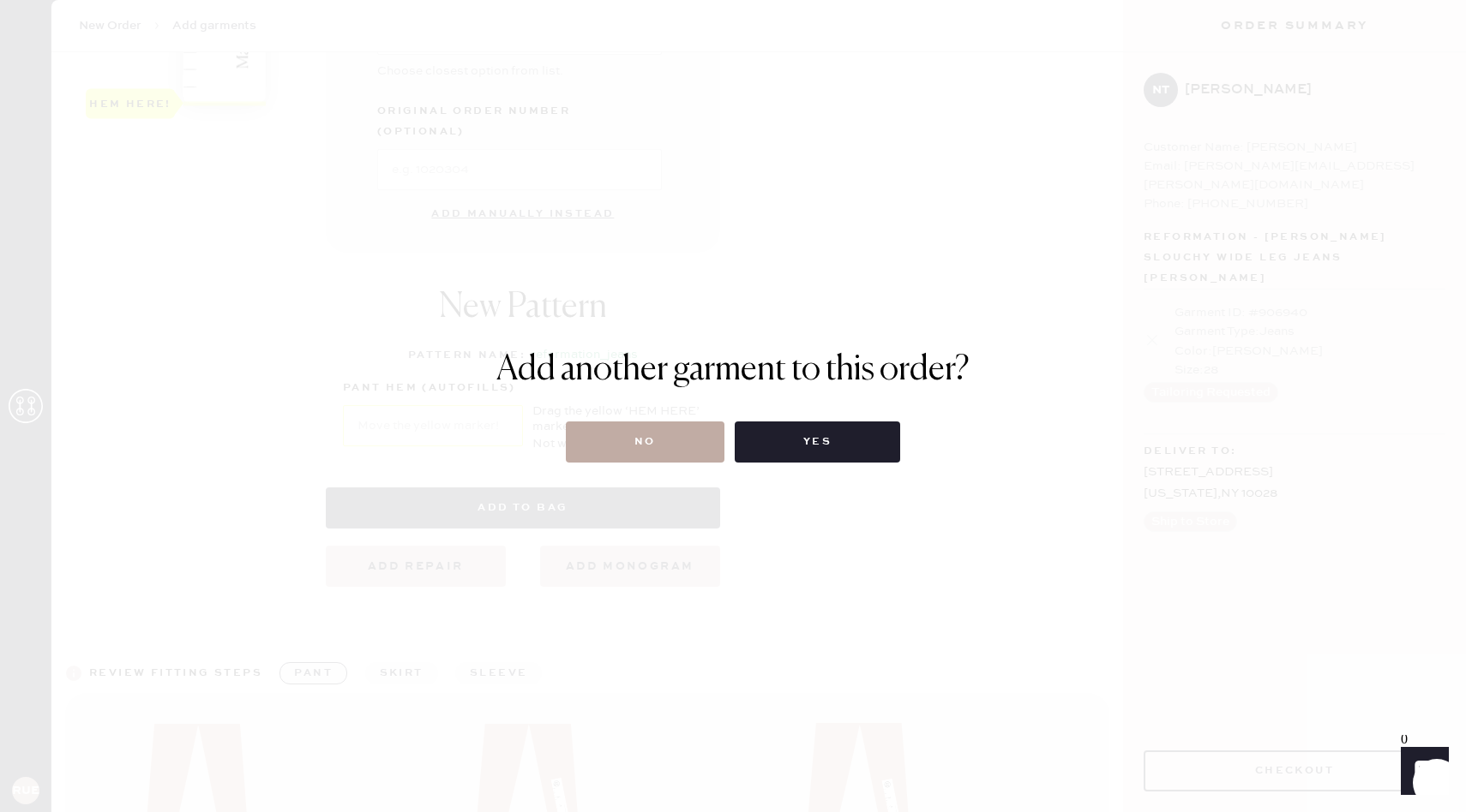
click at [679, 455] on button "No" at bounding box center [644, 442] width 159 height 41
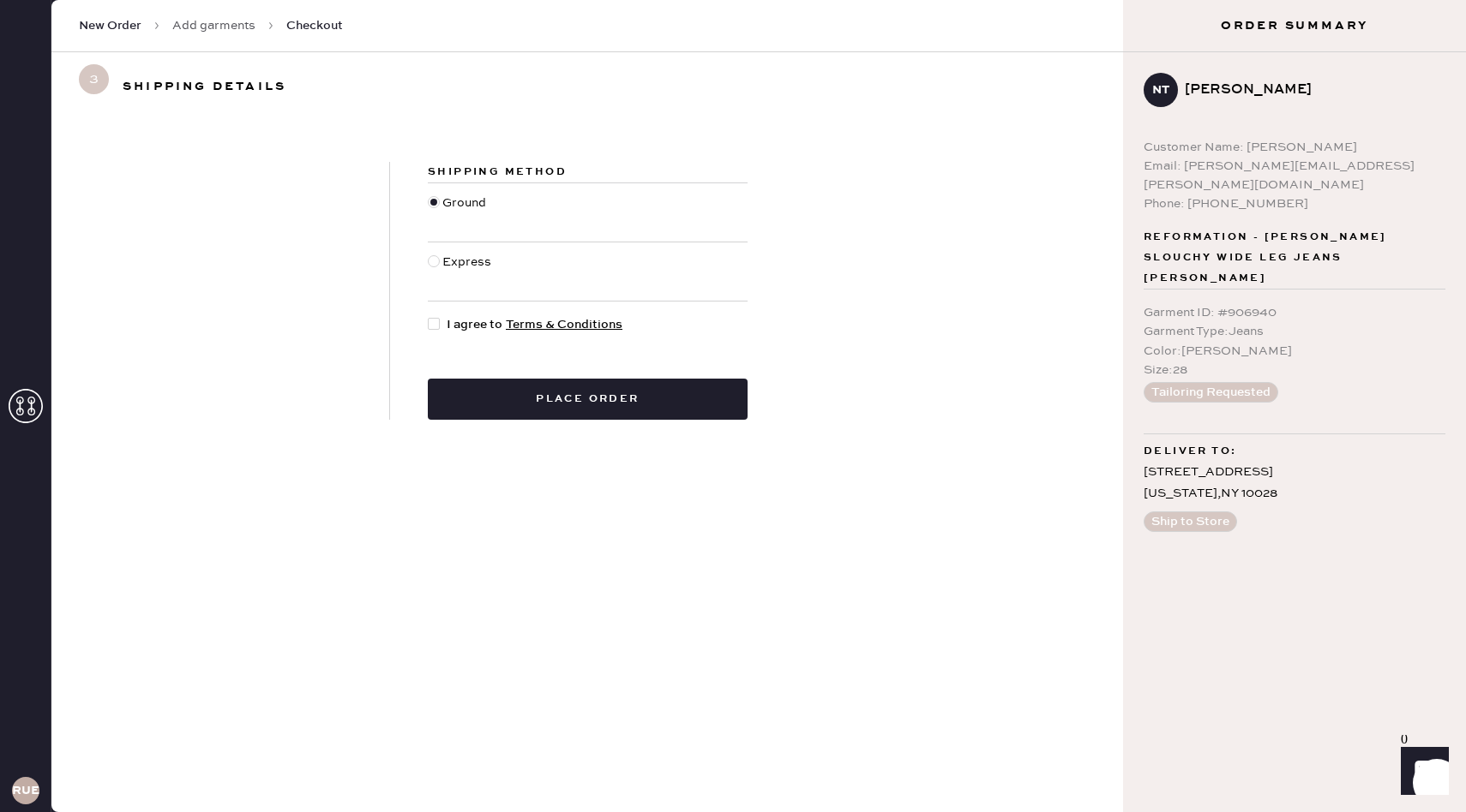
click at [439, 329] on div at bounding box center [437, 325] width 19 height 19
click at [428, 316] on input "I agree to Terms & Conditions" at bounding box center [428, 316] width 1 height 1
checkbox input "true"
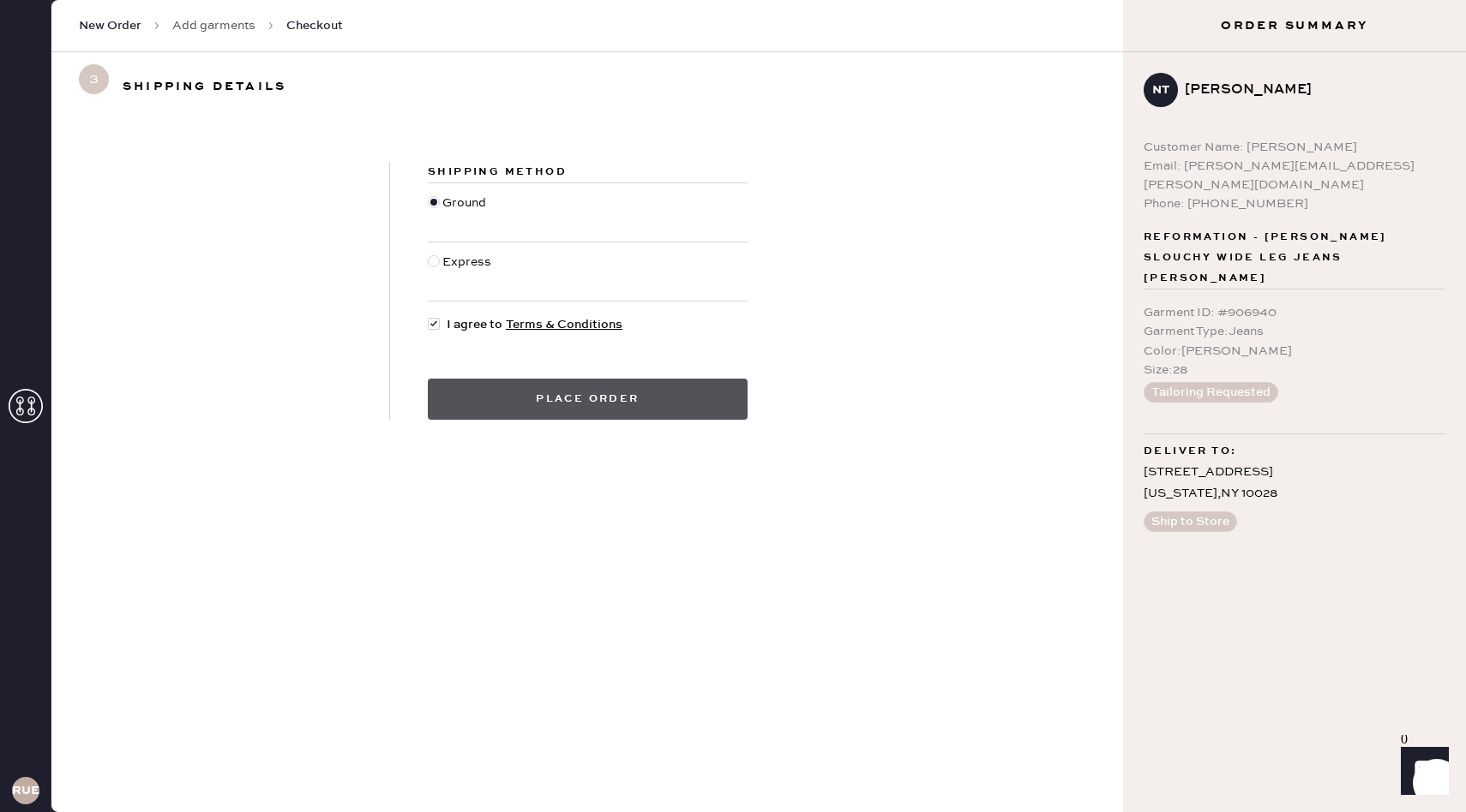
click at [559, 414] on button "Place order" at bounding box center [587, 398] width 320 height 41
